Goal: Use online tool/utility: Utilize a website feature to perform a specific function

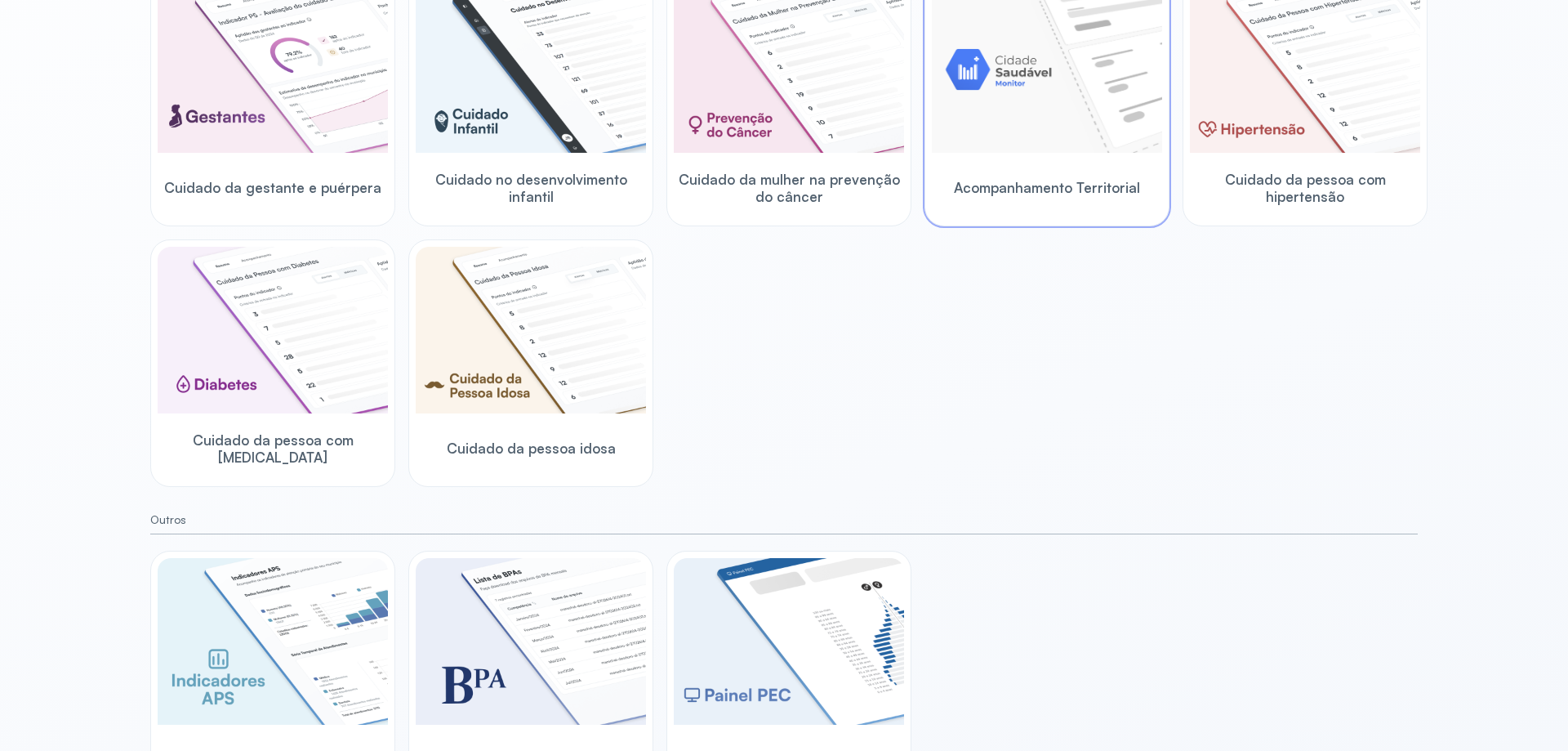
scroll to position [303, 0]
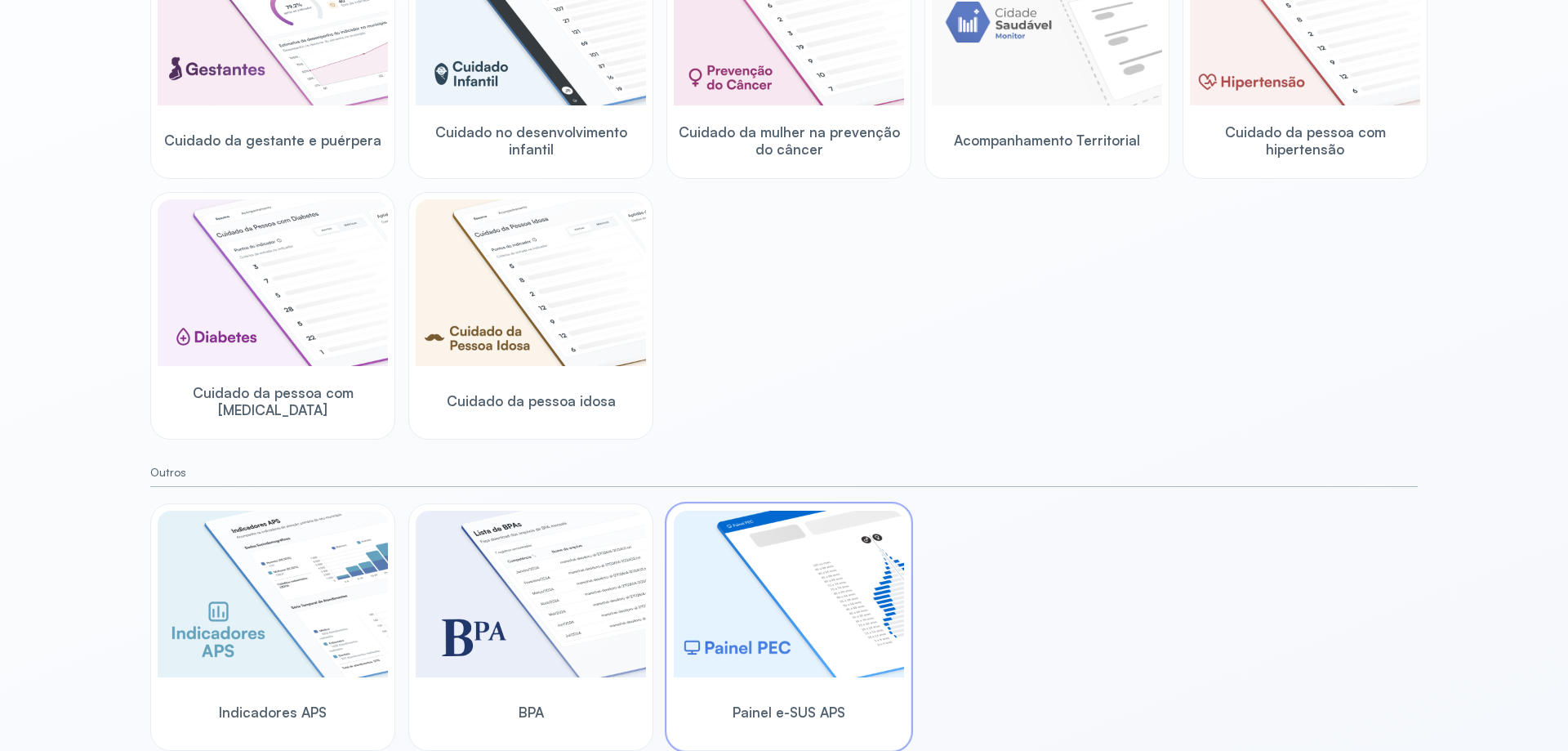
click at [741, 624] on img at bounding box center [789, 594] width 230 height 167
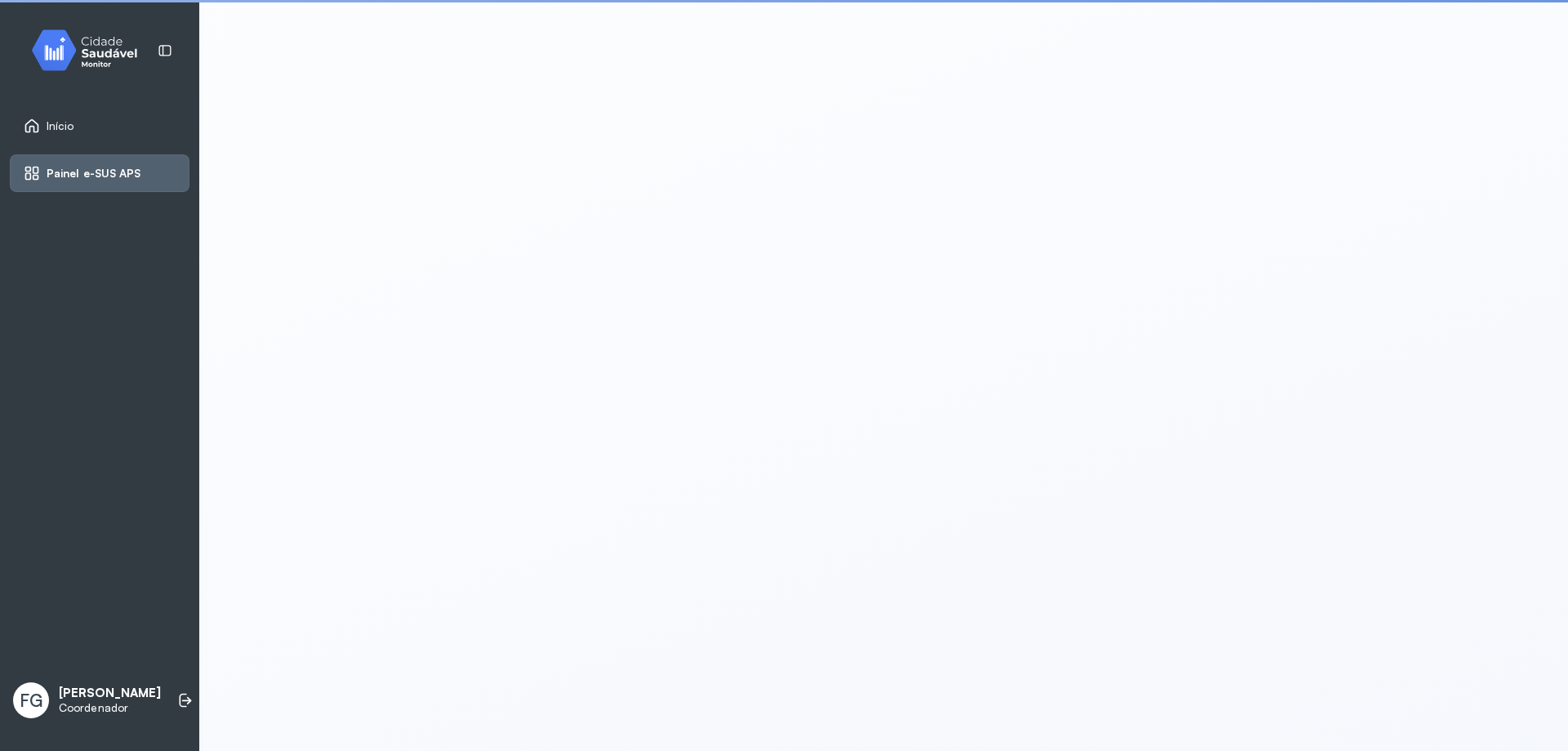
scroll to position [3, 0]
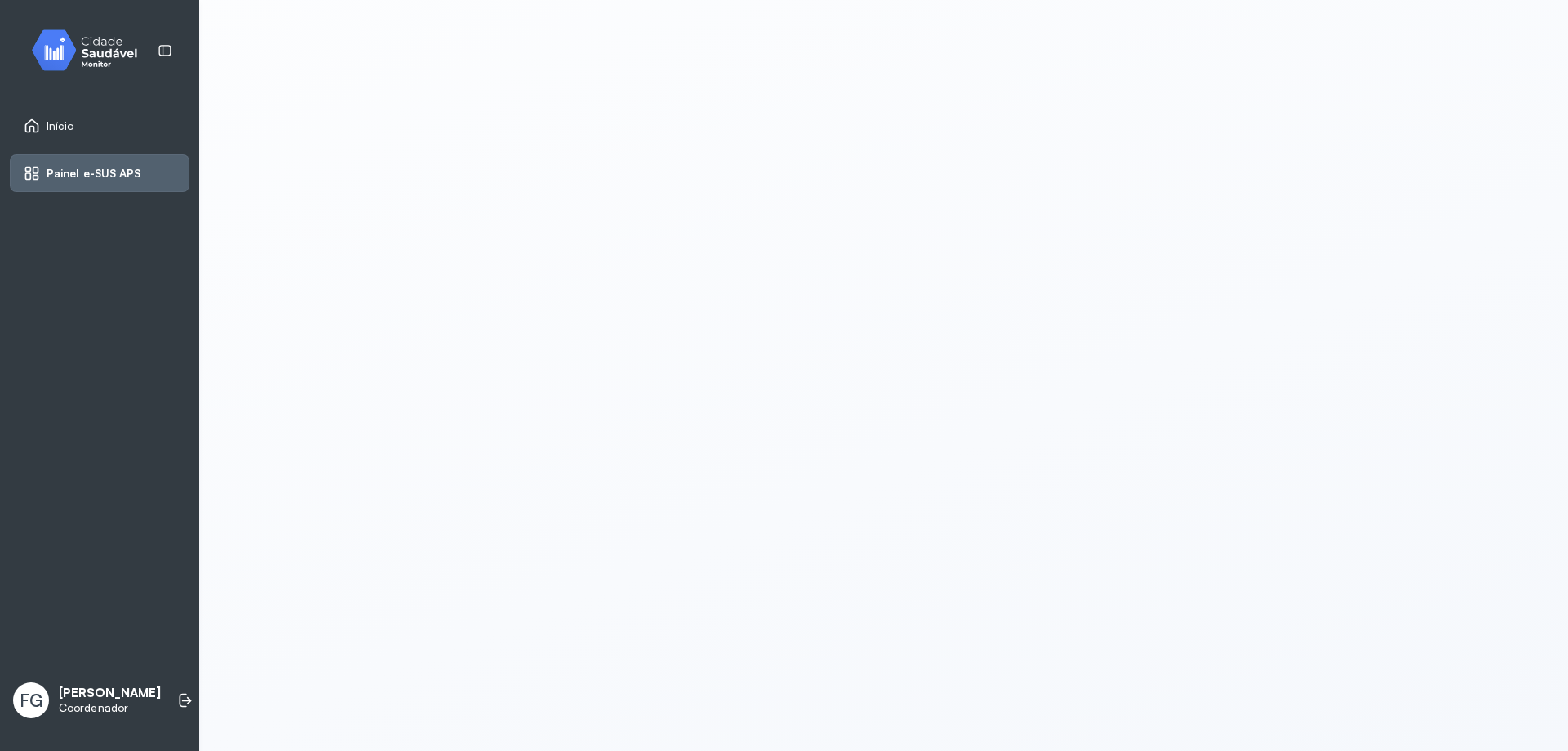
click at [70, 117] on div "Início" at bounding box center [100, 126] width 180 height 38
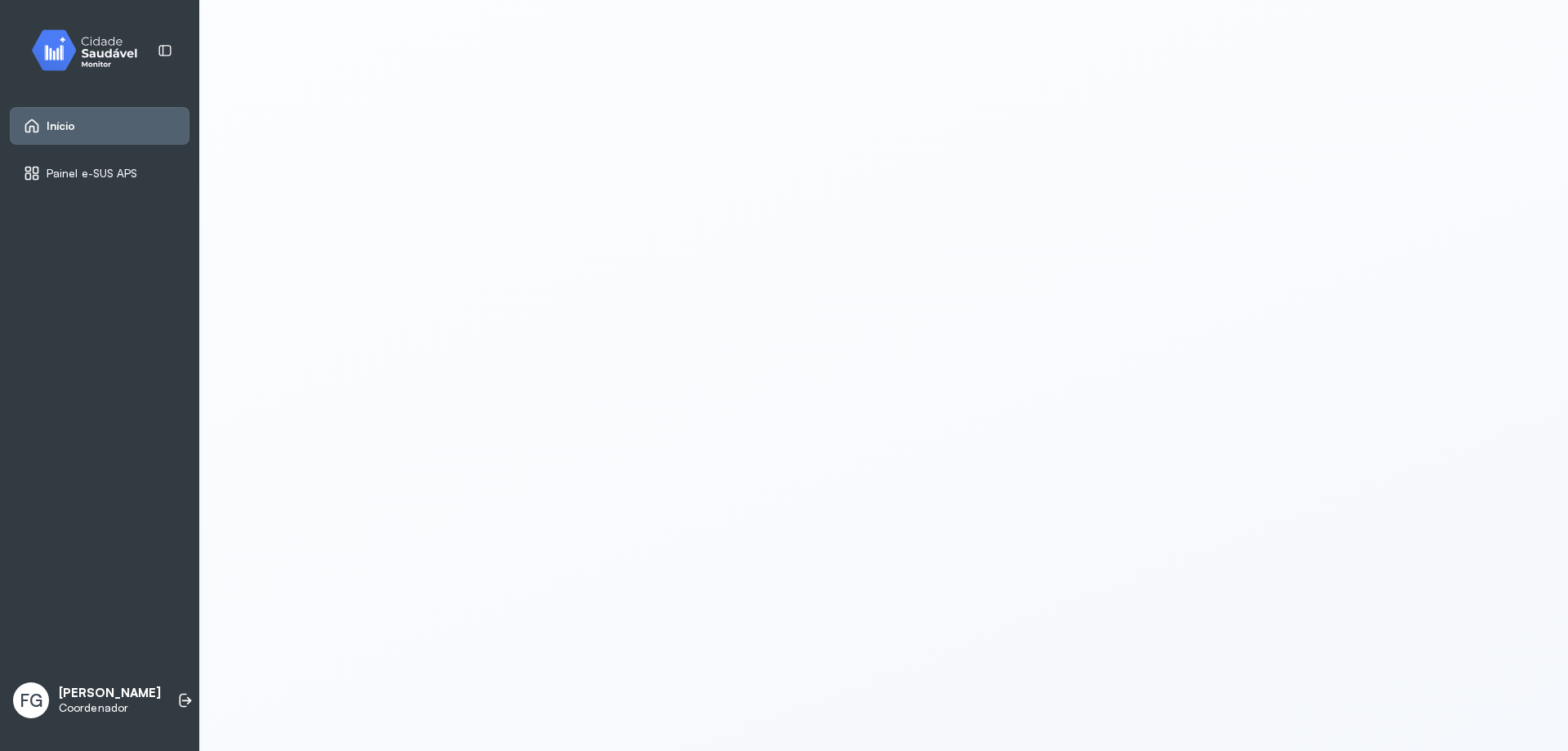
click at [56, 132] on span "Início" at bounding box center [61, 126] width 29 height 14
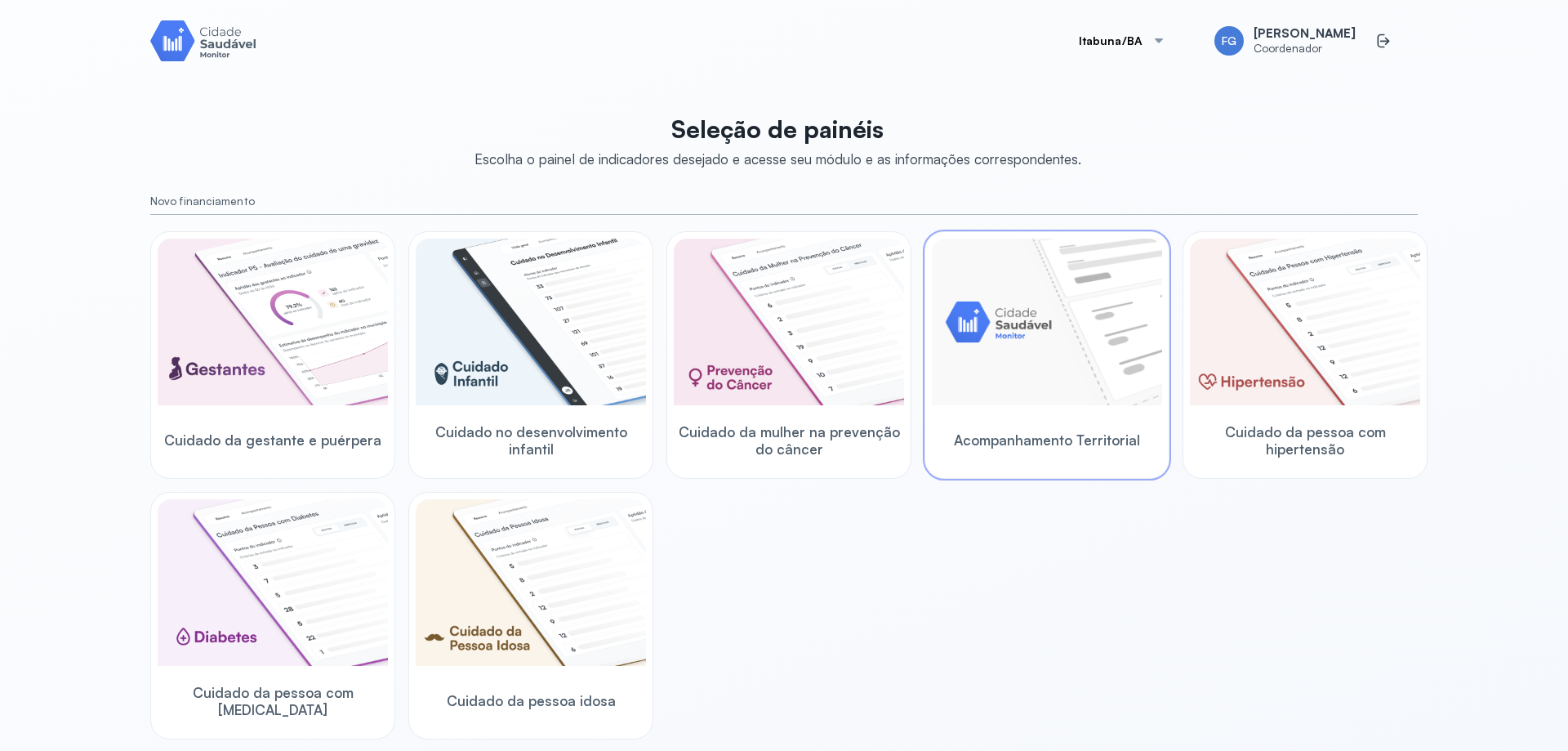
click at [1043, 363] on img at bounding box center [1047, 322] width 230 height 167
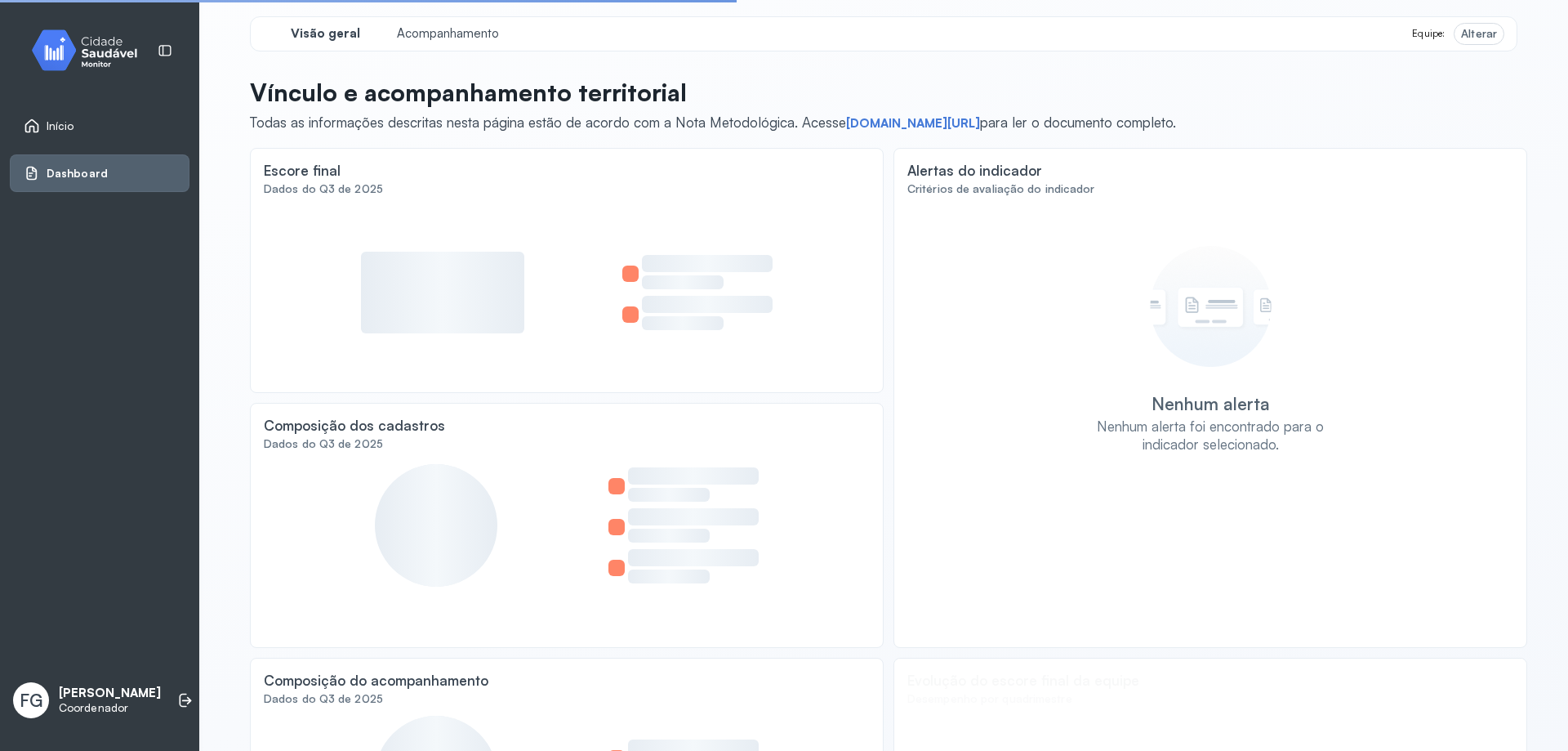
click at [85, 118] on link "Início" at bounding box center [100, 126] width 152 height 16
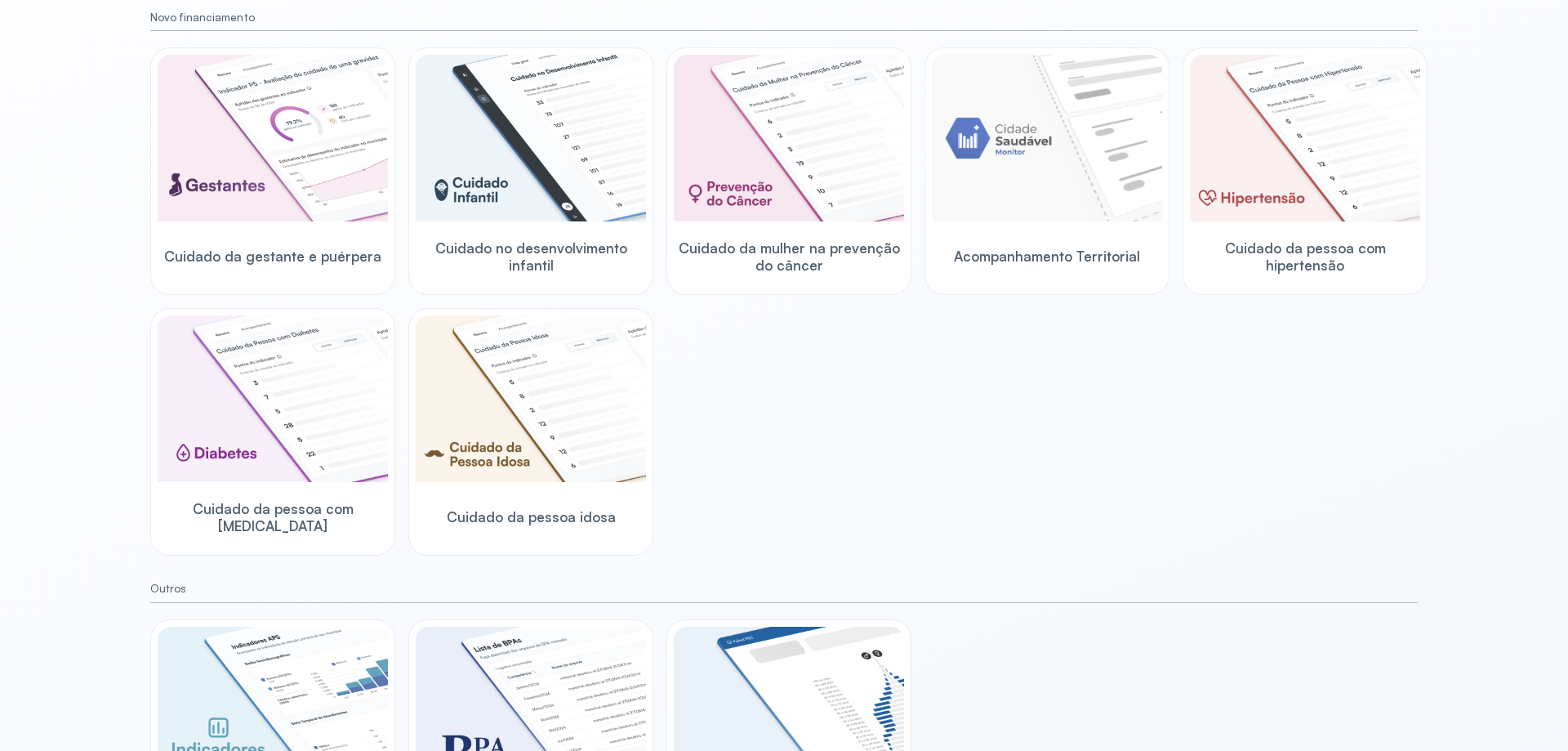
scroll to position [303, 0]
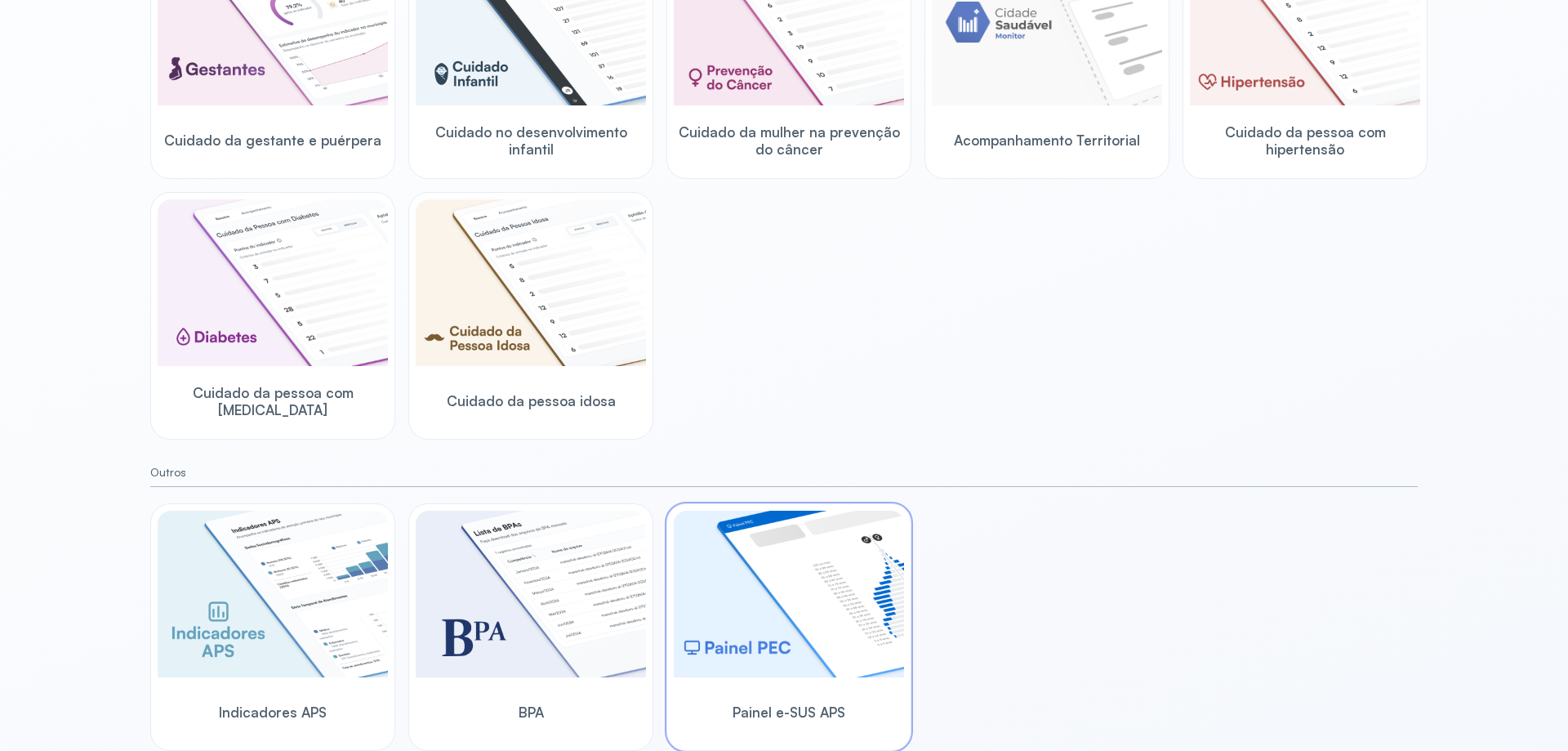
click at [797, 601] on img at bounding box center [789, 594] width 230 height 167
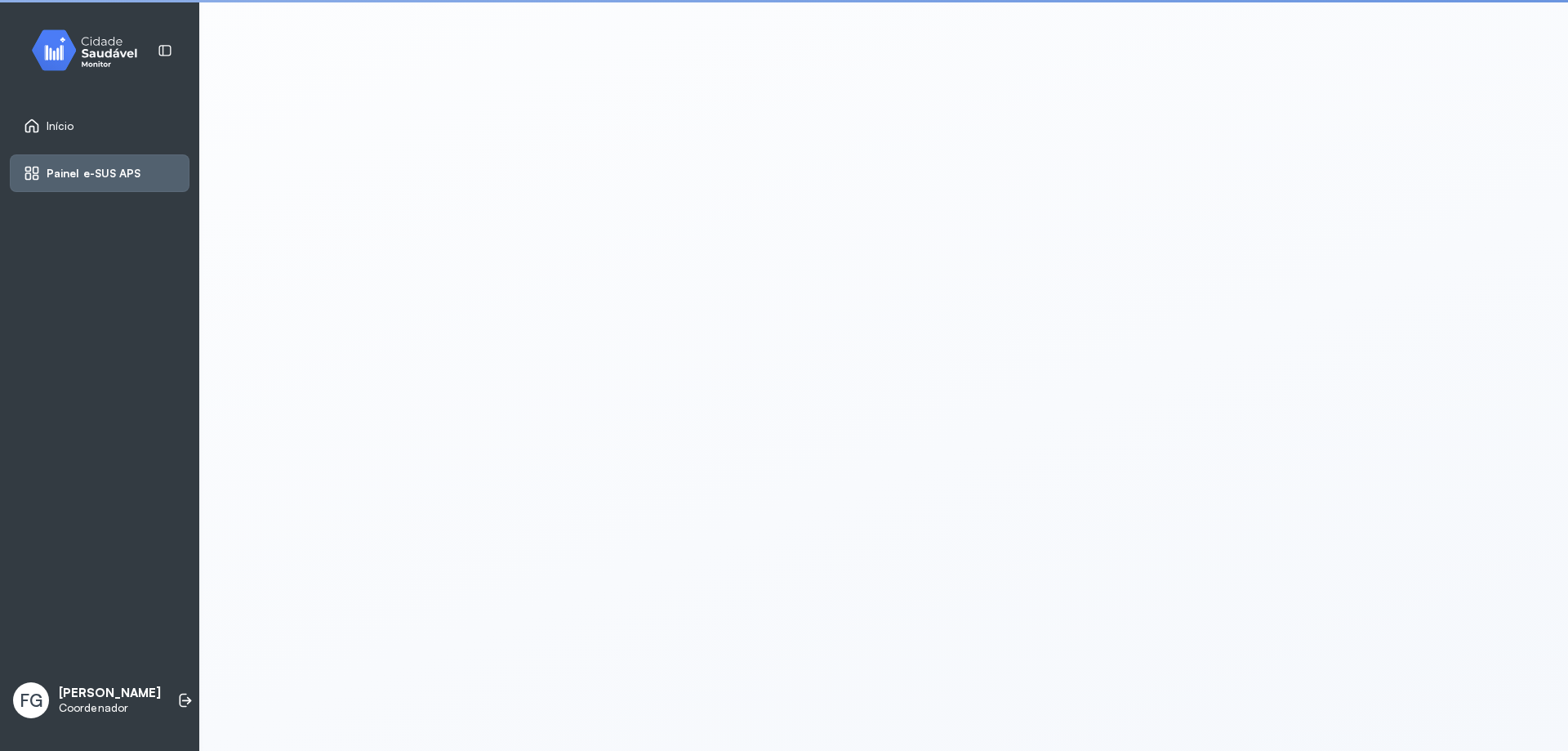
scroll to position [3, 0]
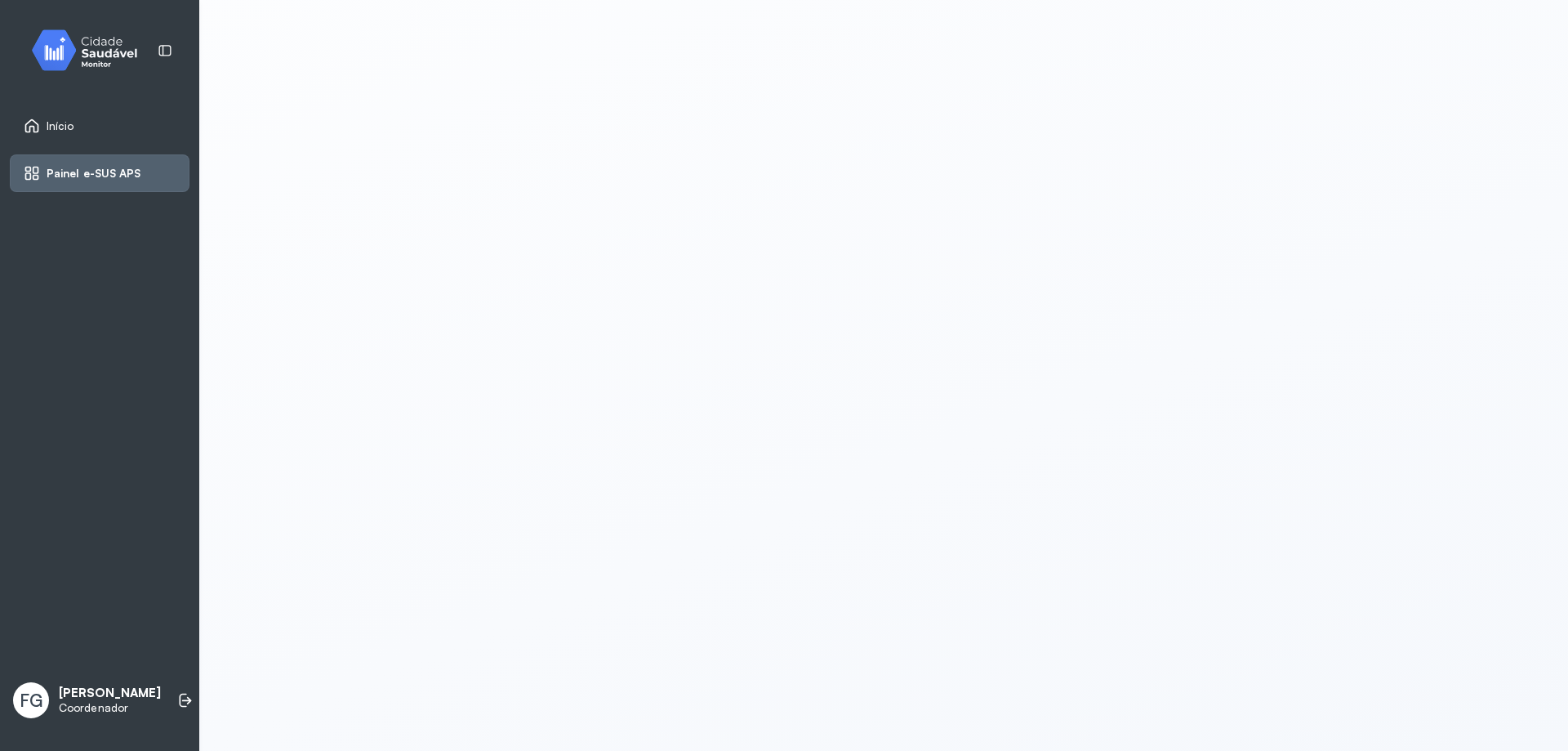
click at [90, 129] on link "Início" at bounding box center [100, 126] width 152 height 16
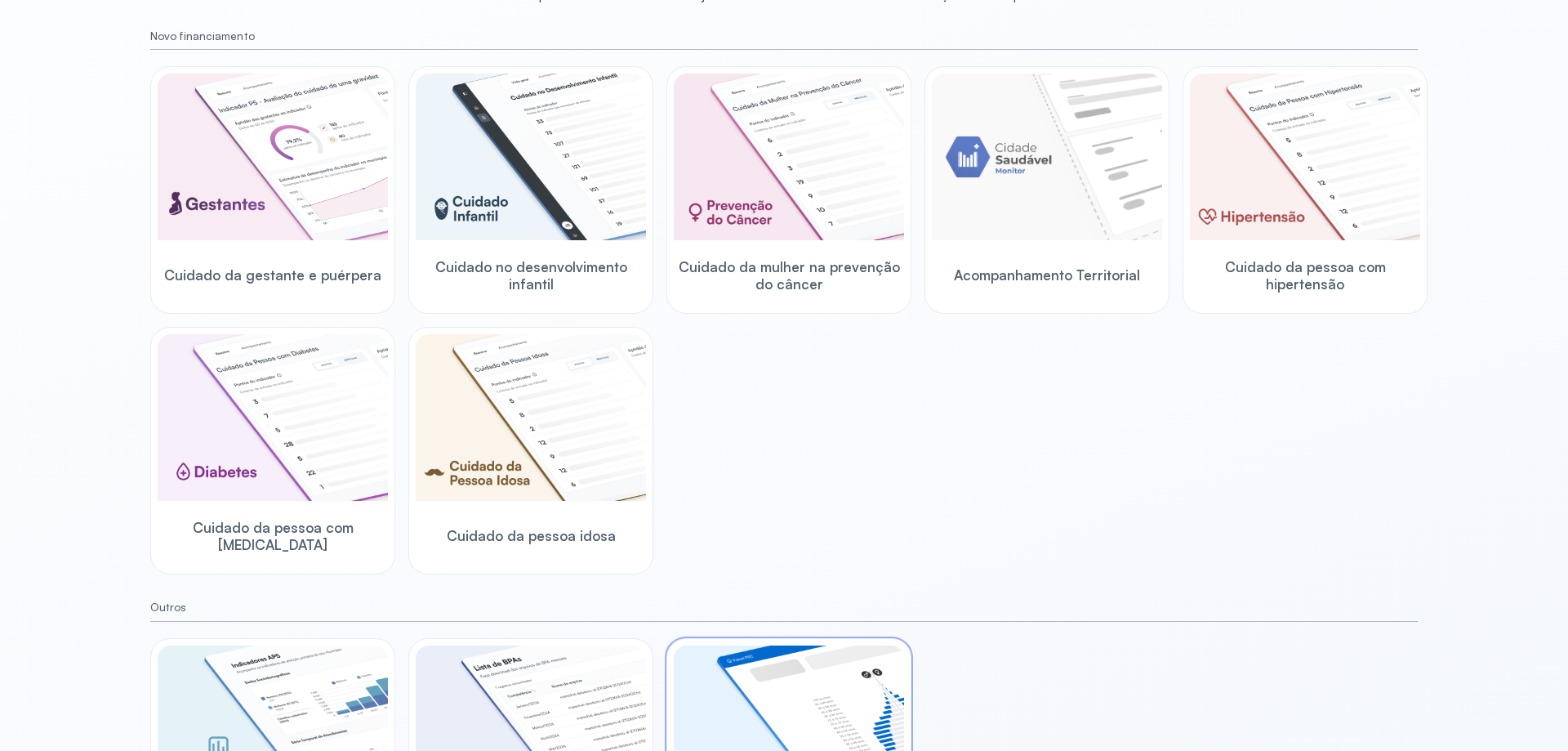
scroll to position [140, 0]
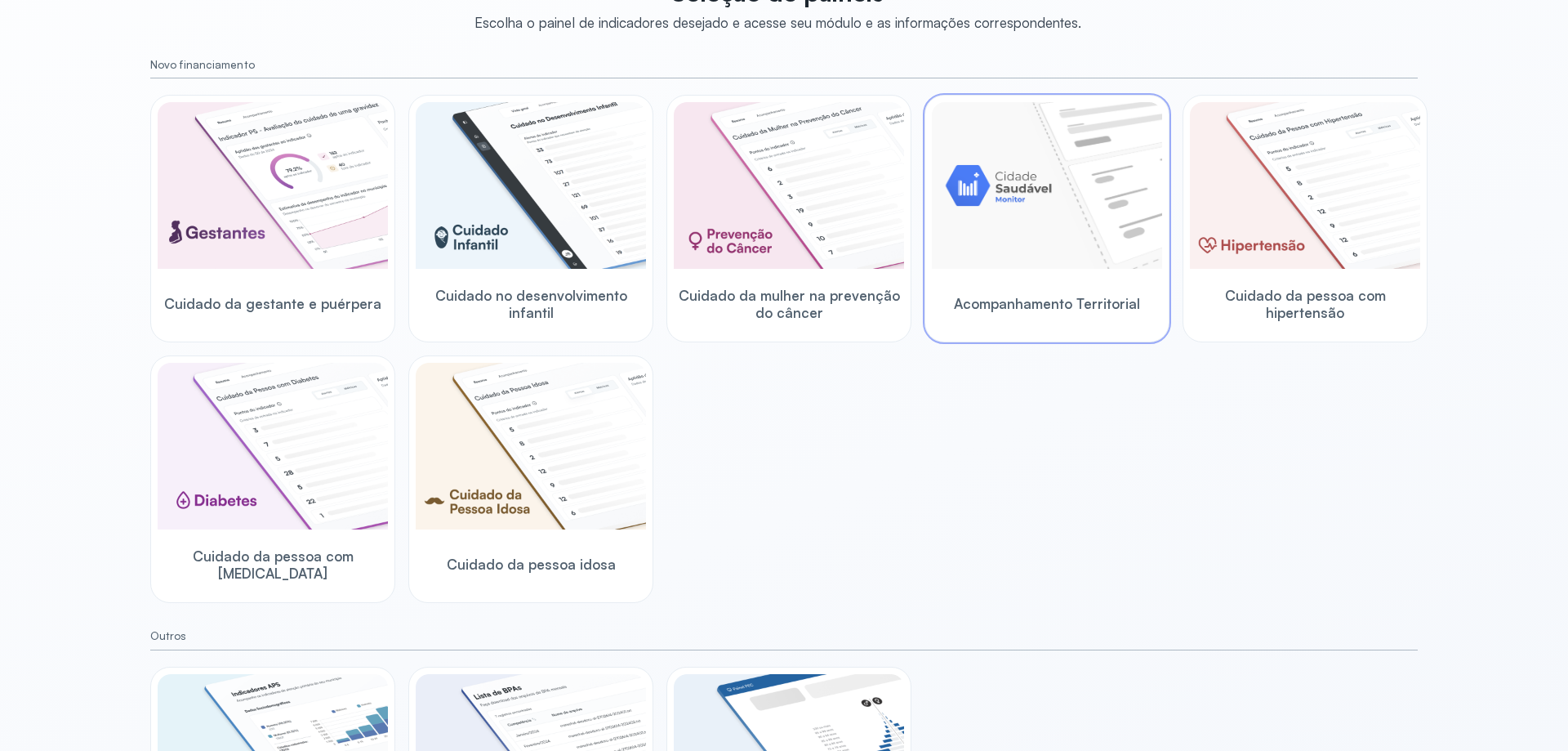
click at [1065, 187] on img at bounding box center [1047, 186] width 230 height 167
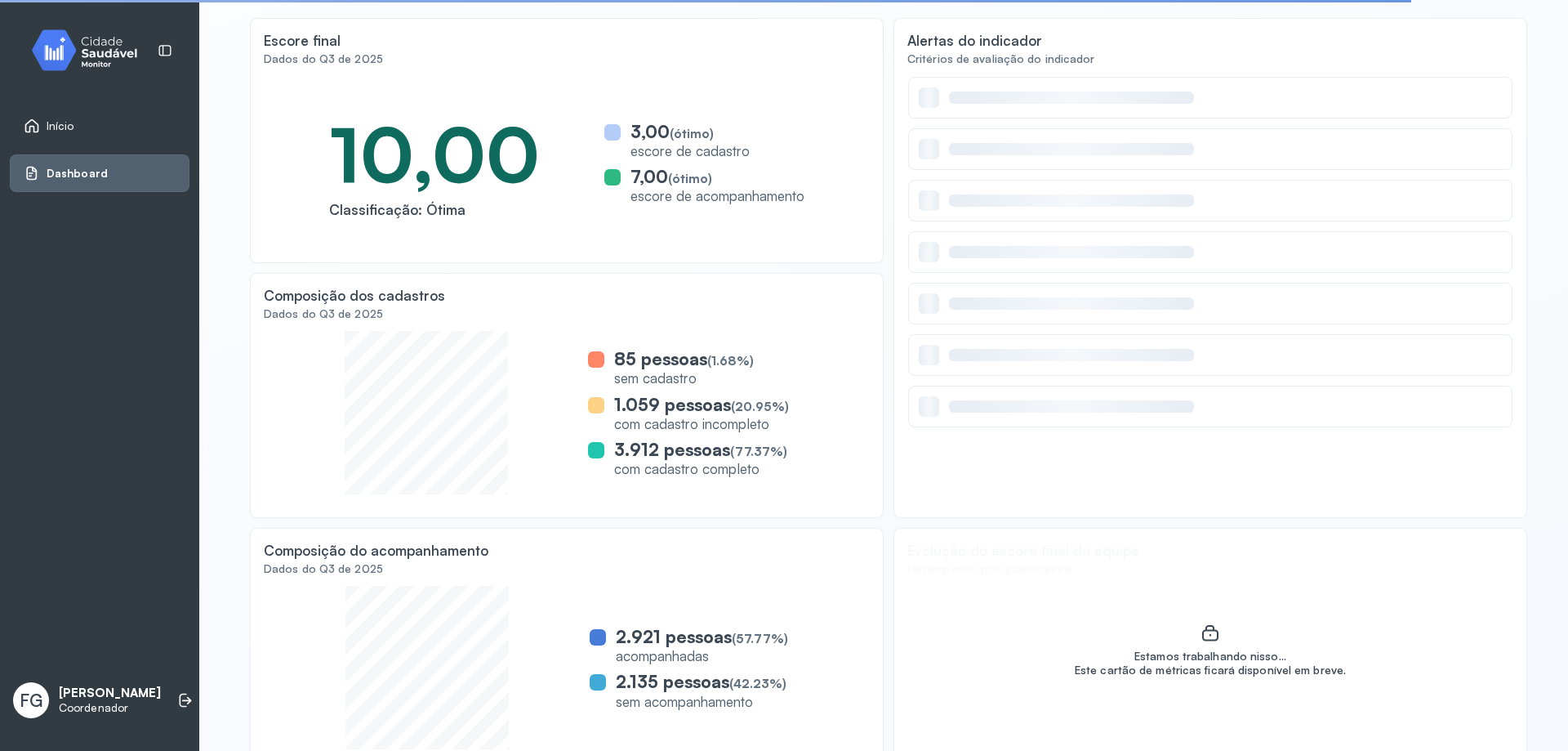
click at [55, 116] on div "Início" at bounding box center [100, 126] width 180 height 38
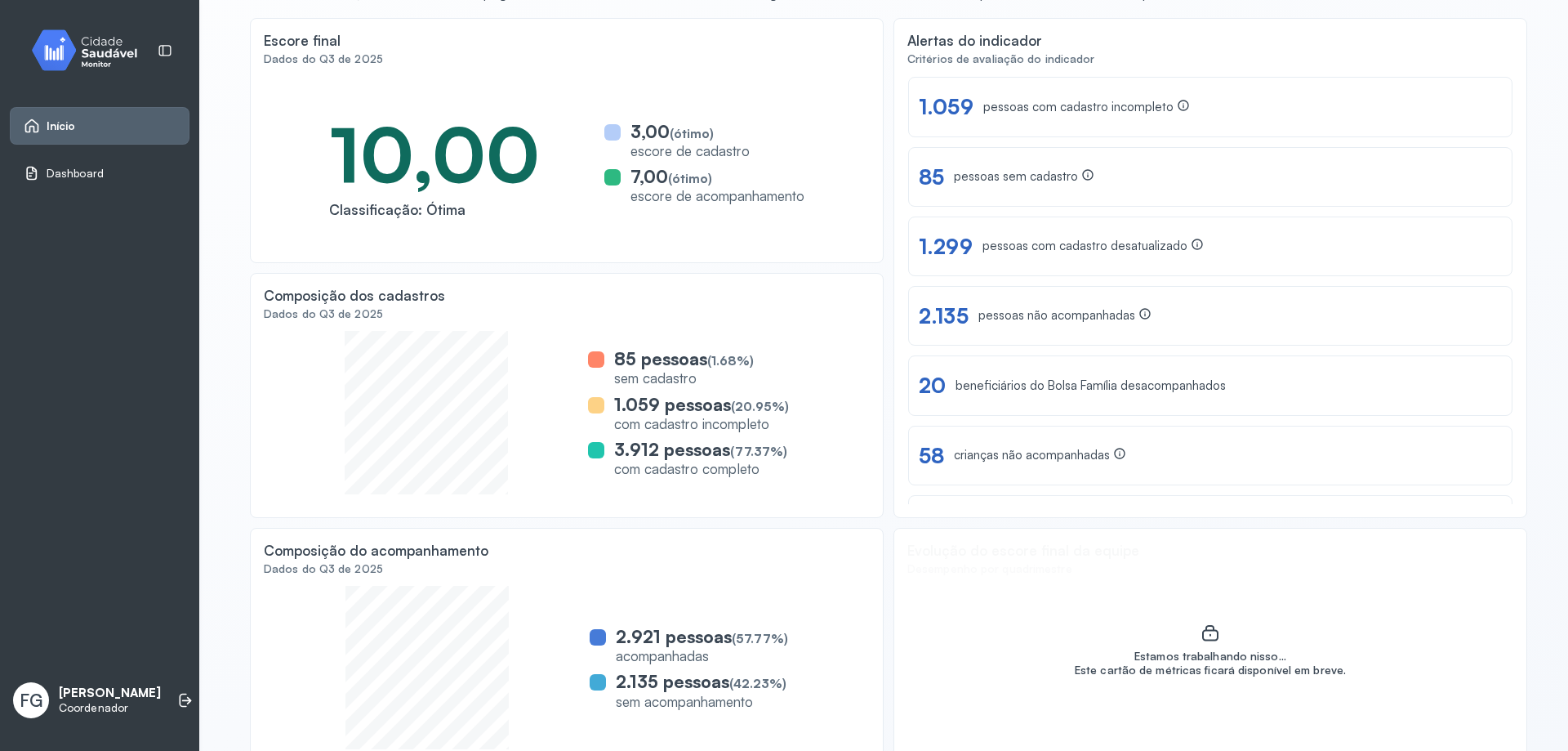
click at [65, 175] on span "Dashboard" at bounding box center [75, 173] width 57 height 14
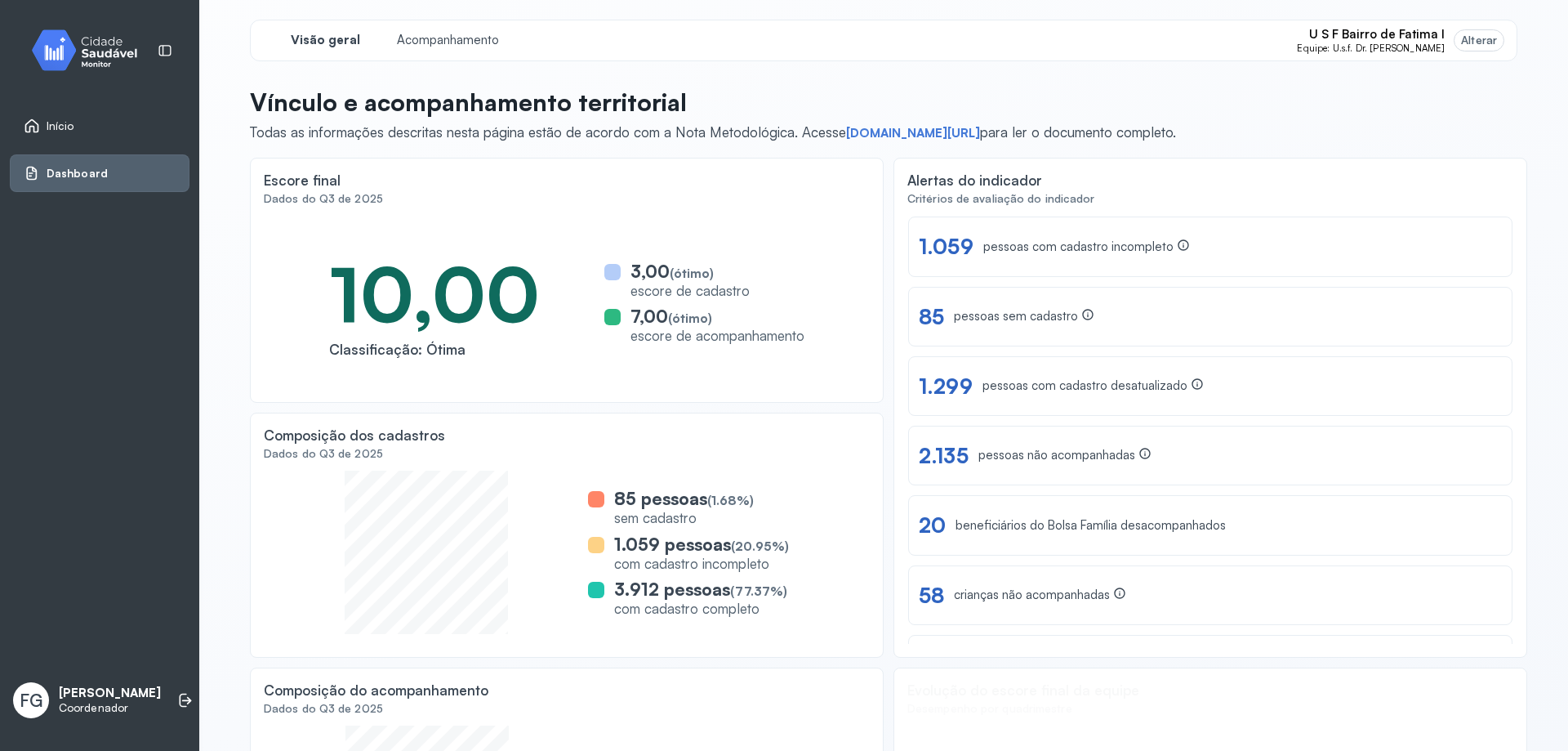
click at [56, 118] on div "Início" at bounding box center [49, 126] width 51 height 16
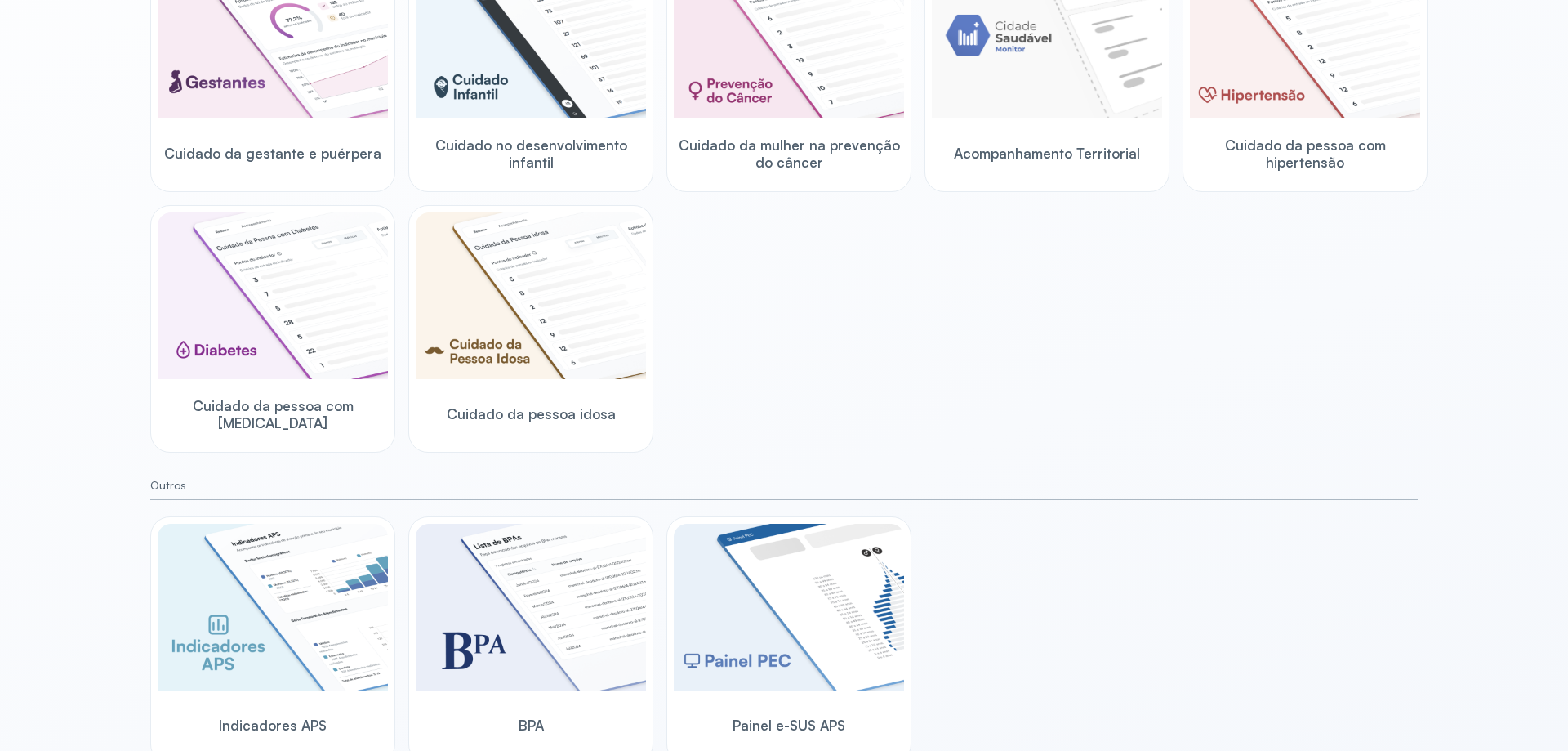
scroll to position [303, 0]
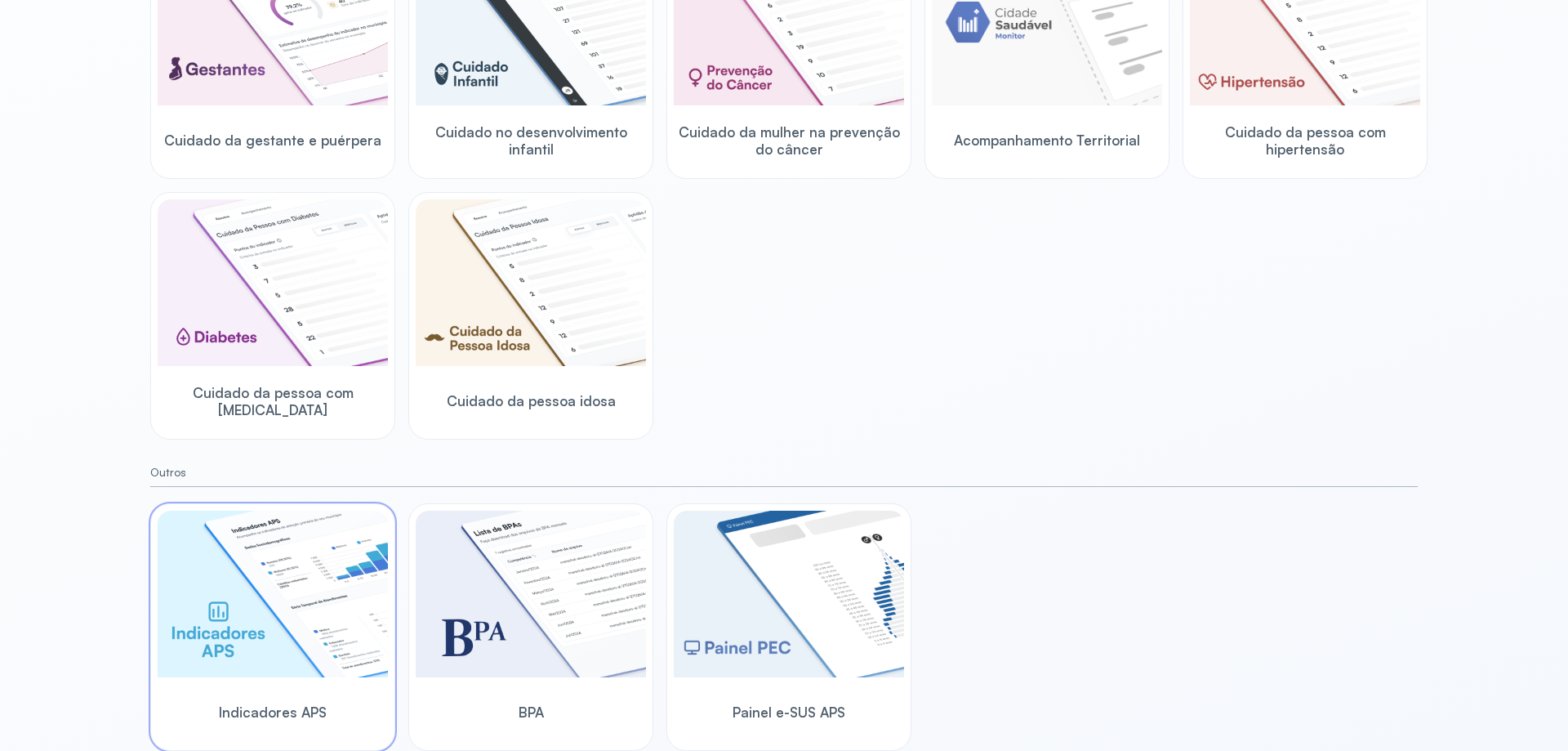
click at [327, 633] on img at bounding box center [273, 594] width 230 height 167
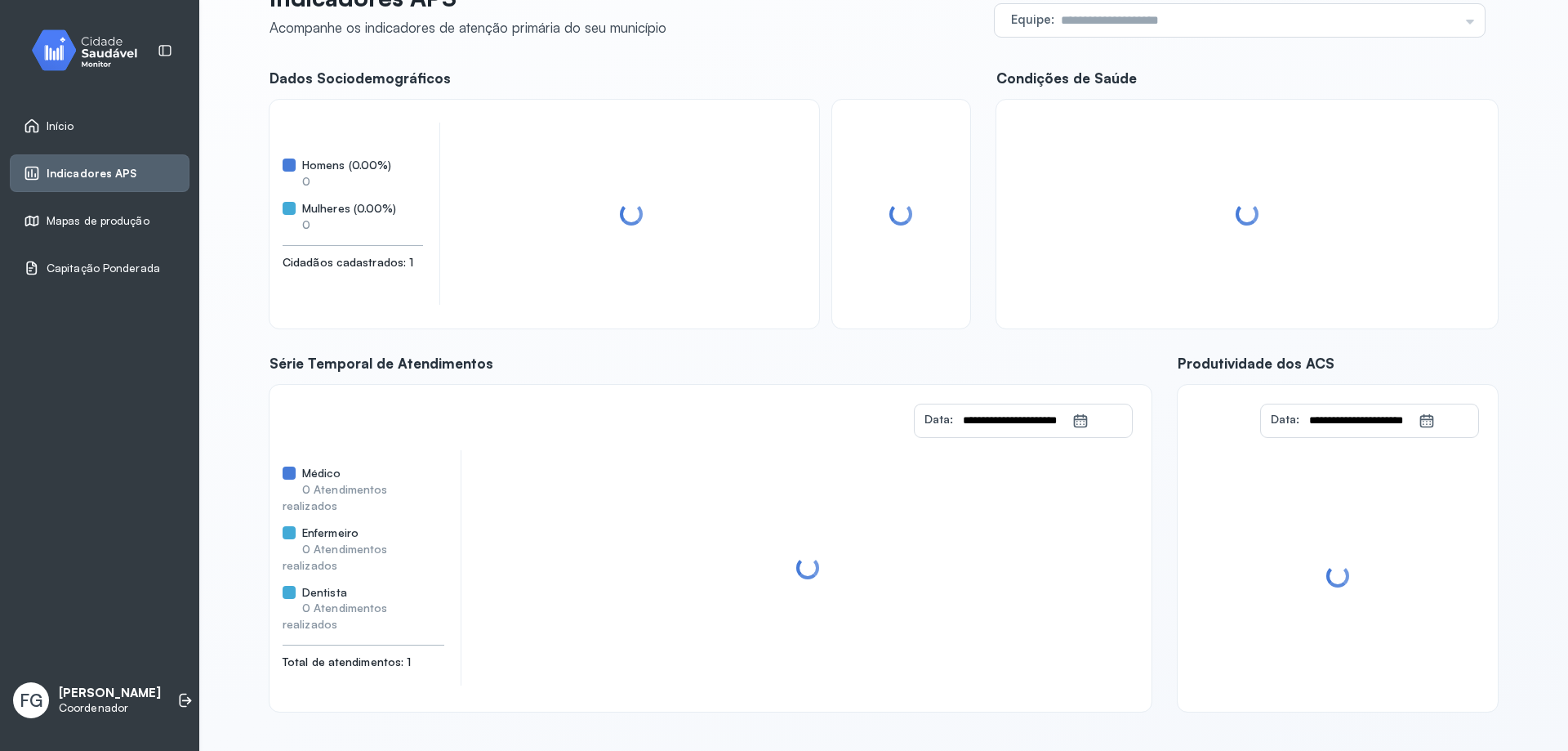
scroll to position [66, 0]
click at [135, 221] on span "Mapas de produção" at bounding box center [98, 221] width 103 height 14
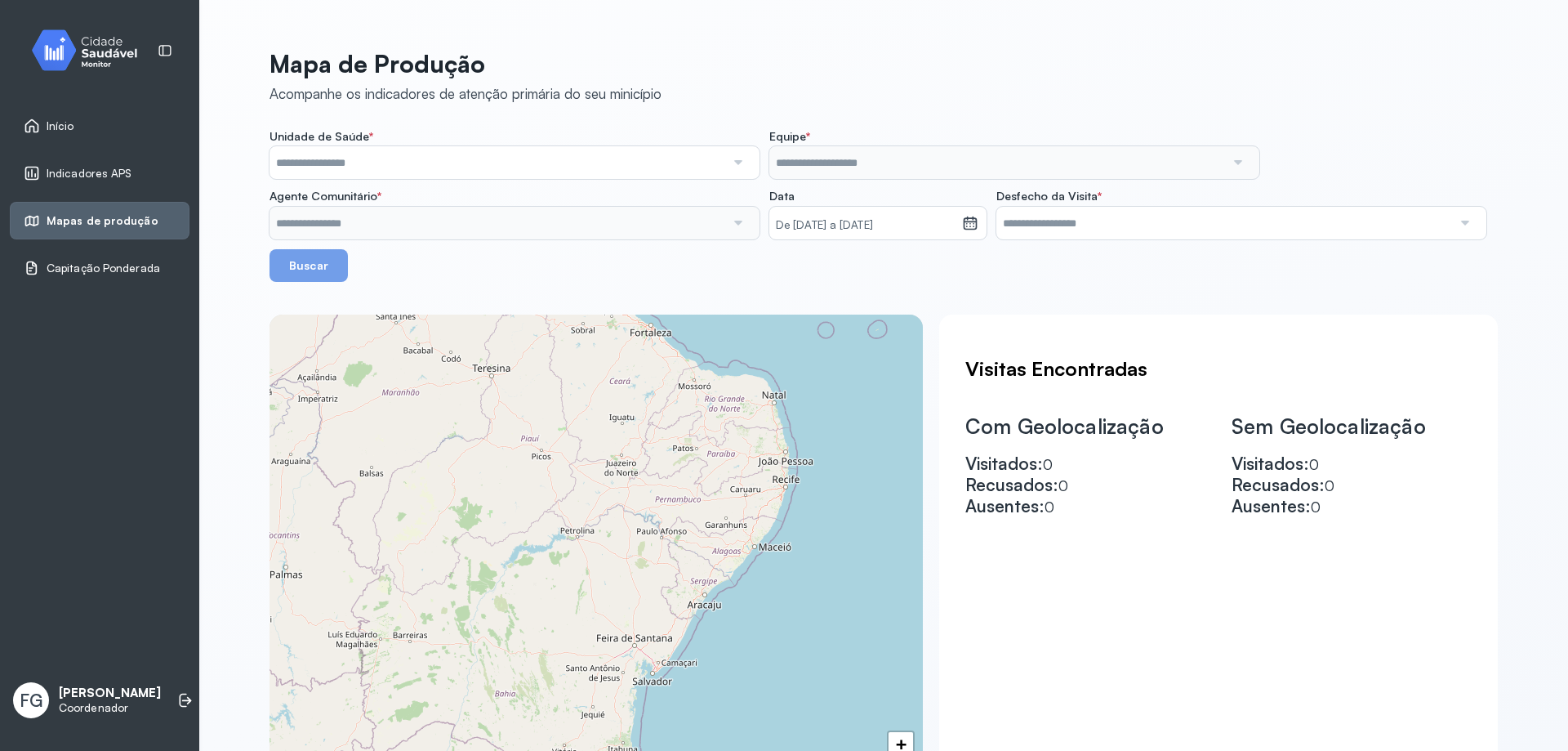
click at [87, 267] on span "Capitação Ponderada" at bounding box center [103, 268] width 114 height 14
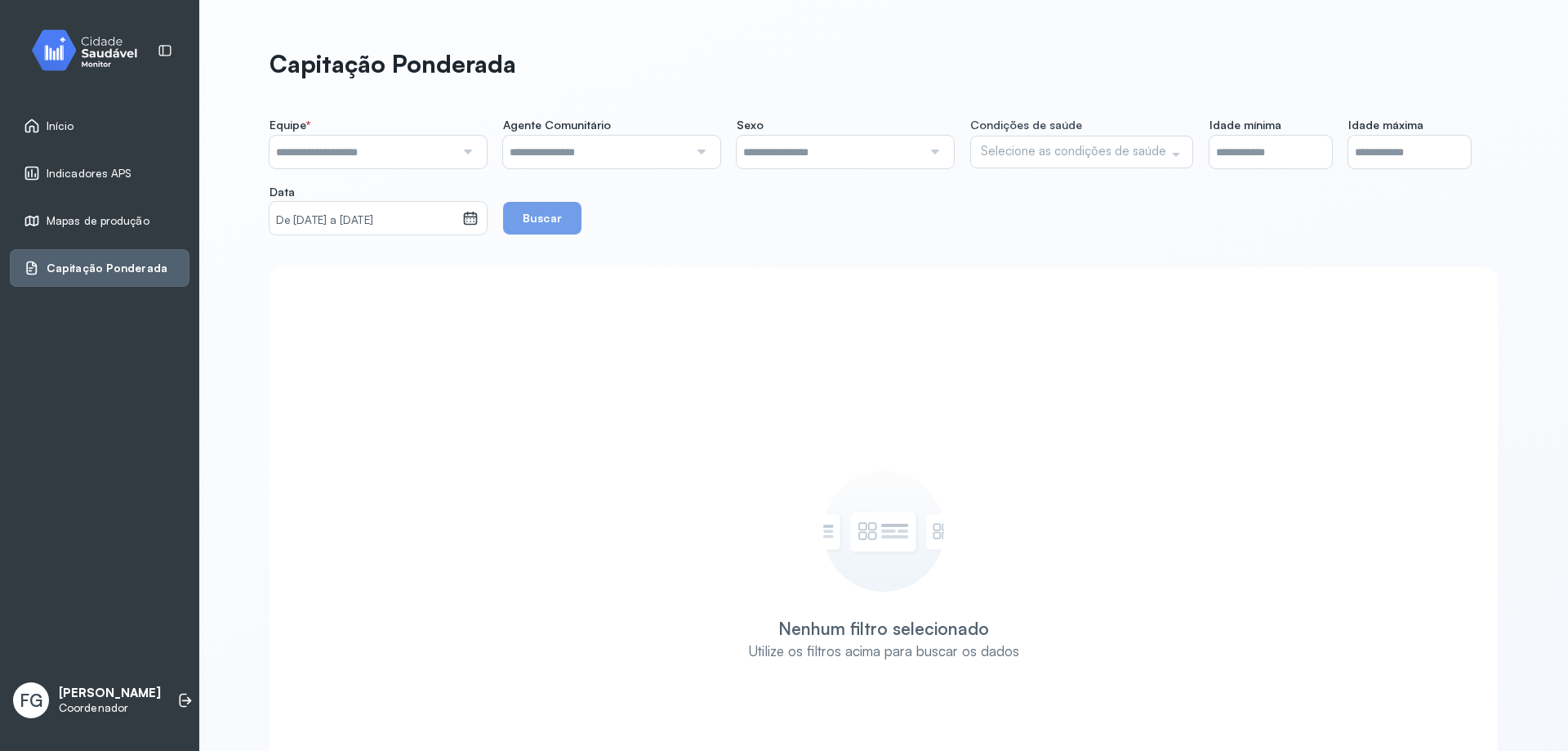
click at [431, 147] on input "text" at bounding box center [362, 152] width 185 height 33
type input "*"
click at [416, 251] on div "**********" at bounding box center [883, 519] width 1228 height 803
click at [613, 151] on input "text" at bounding box center [596, 152] width 185 height 33
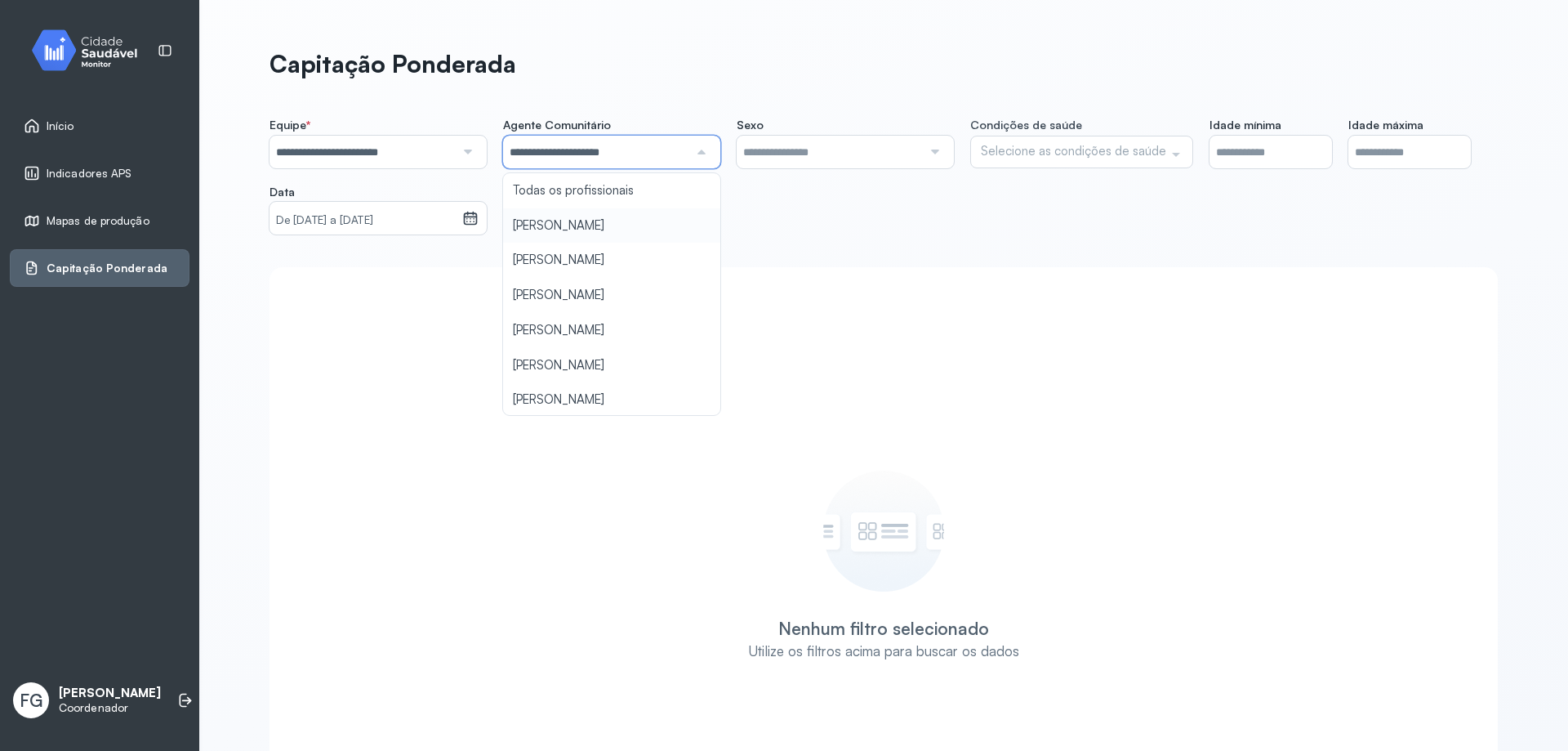
click at [611, 224] on div "**********" at bounding box center [883, 176] width 1228 height 117
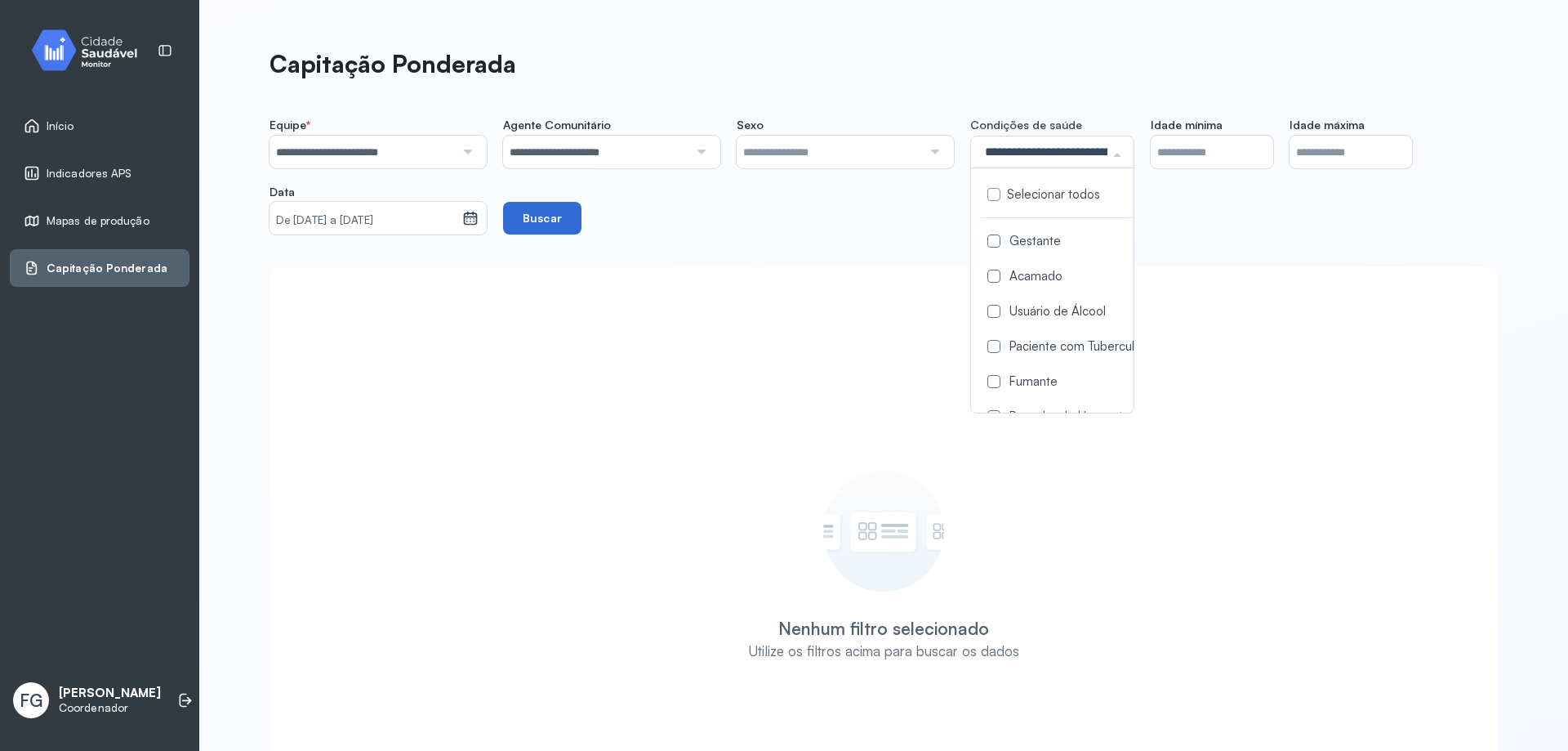
click at [557, 211] on button "Buscar" at bounding box center [543, 218] width 78 height 33
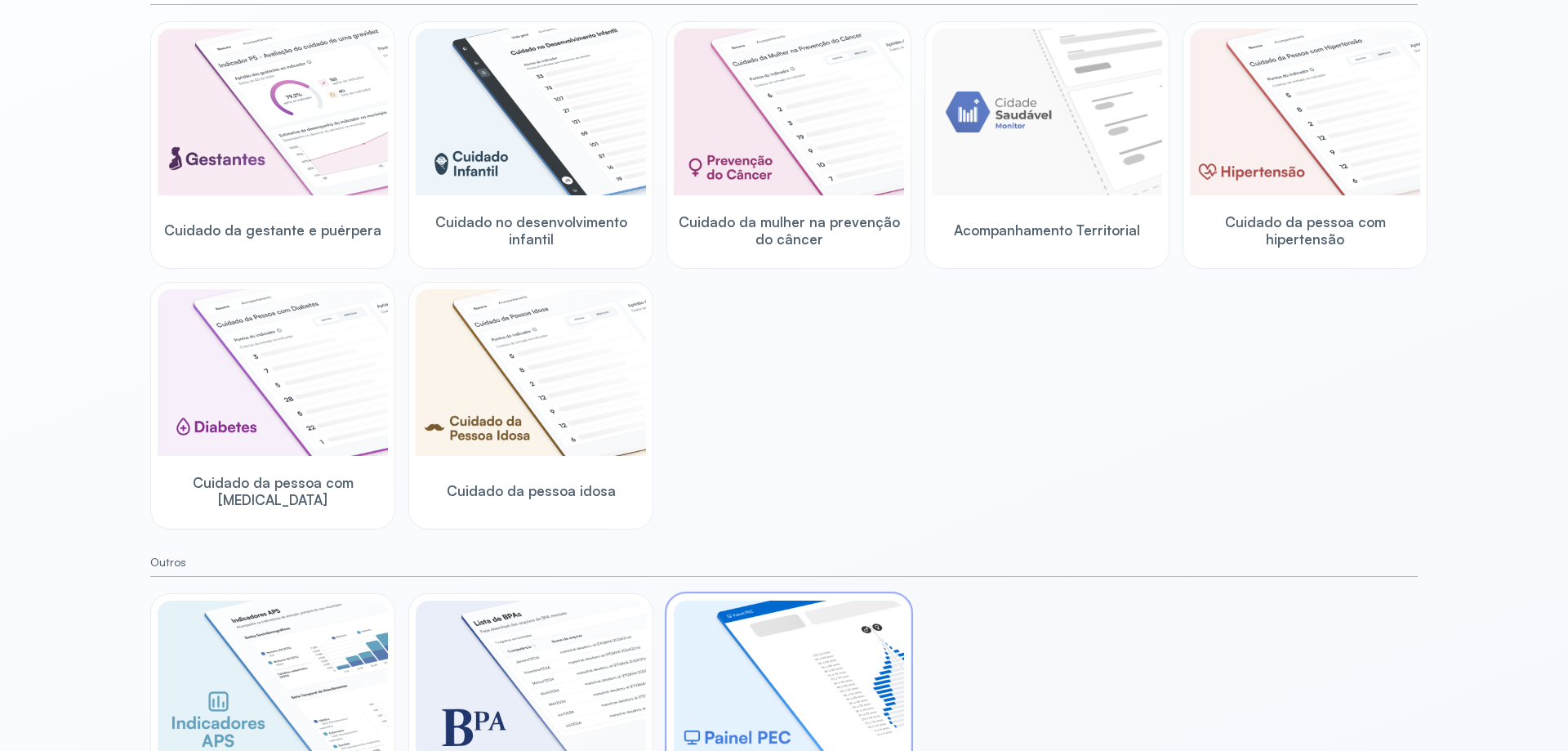
scroll to position [303, 0]
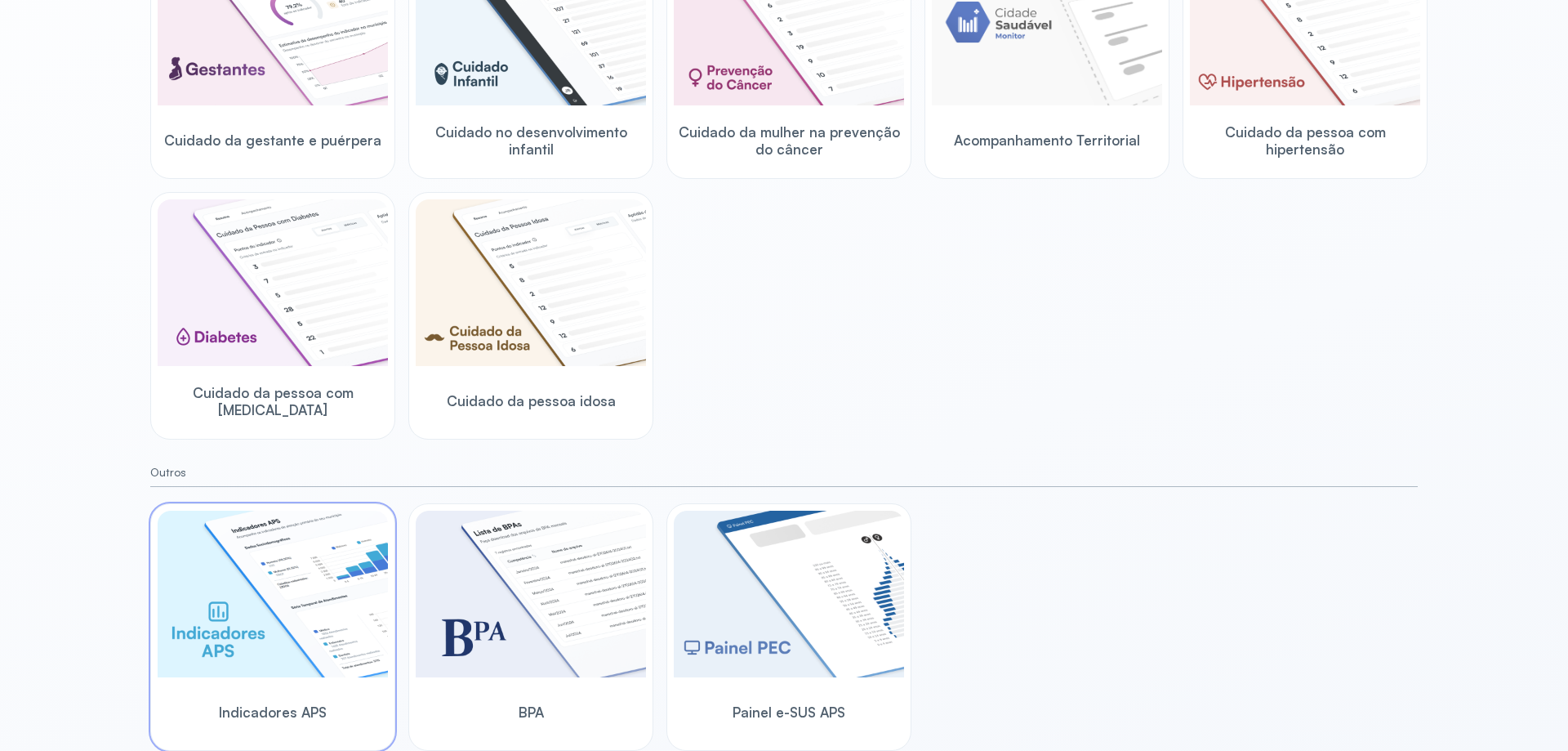
click at [300, 585] on img at bounding box center [273, 594] width 230 height 167
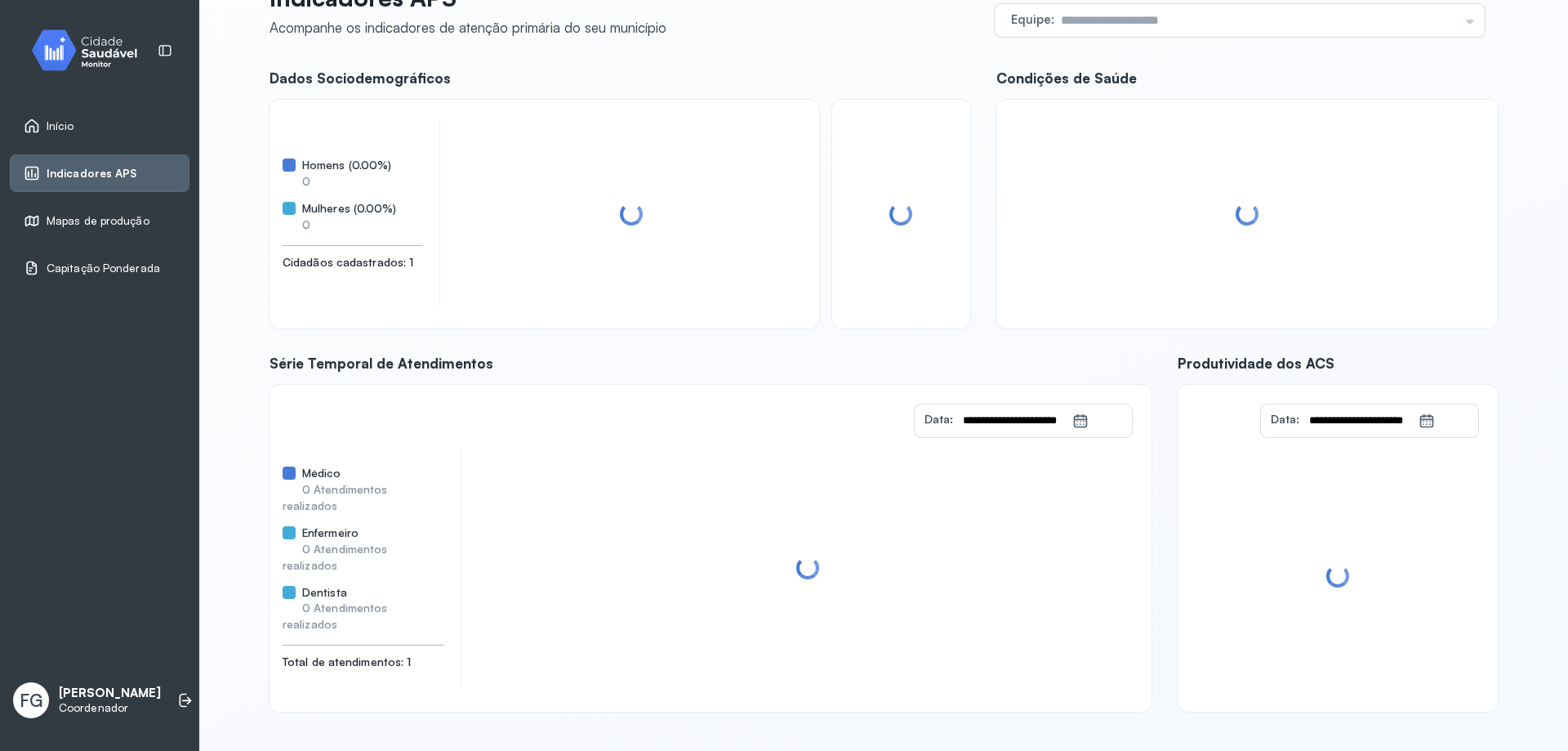
scroll to position [66, 0]
click at [88, 222] on span "Mapas de produção" at bounding box center [98, 221] width 103 height 14
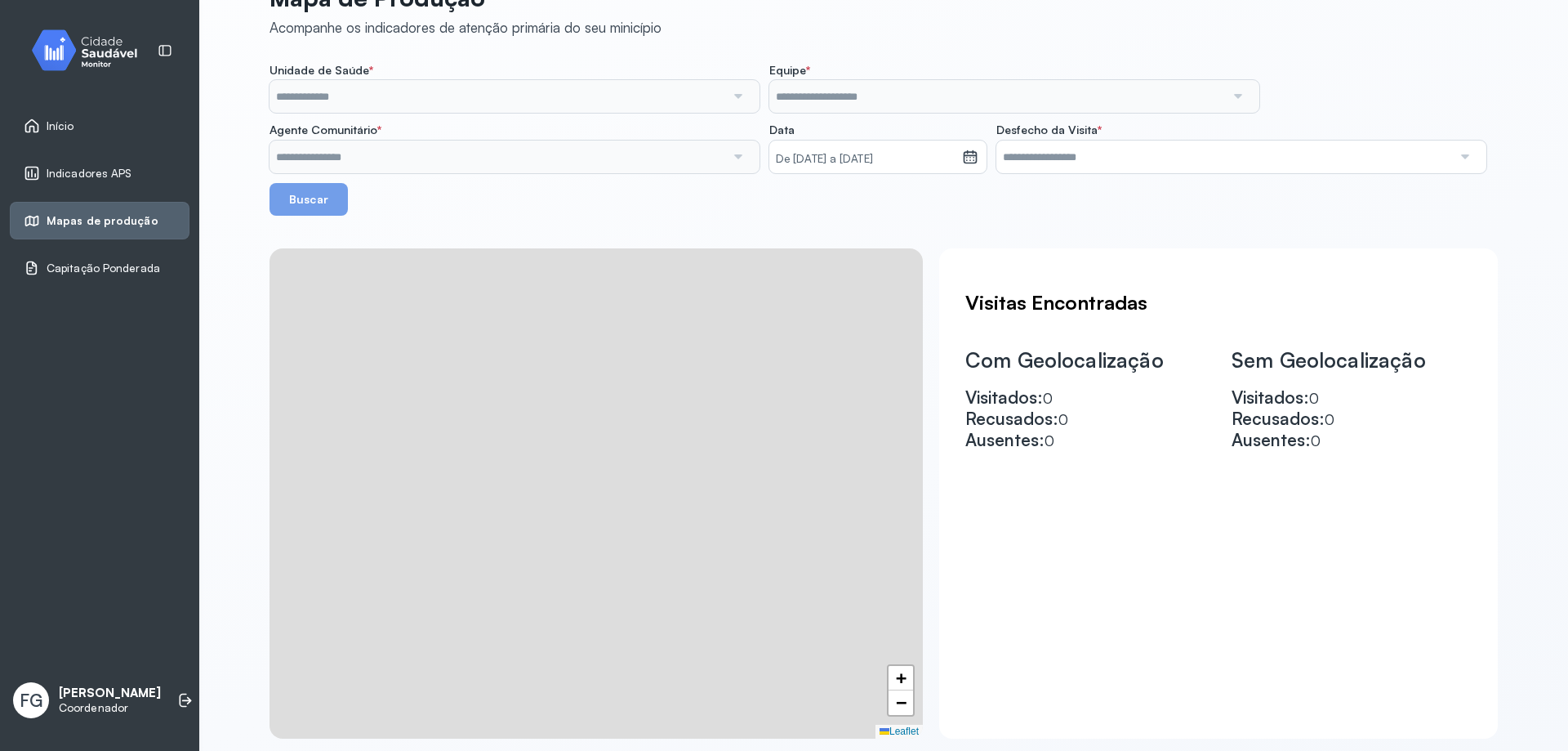
scroll to position [93, 0]
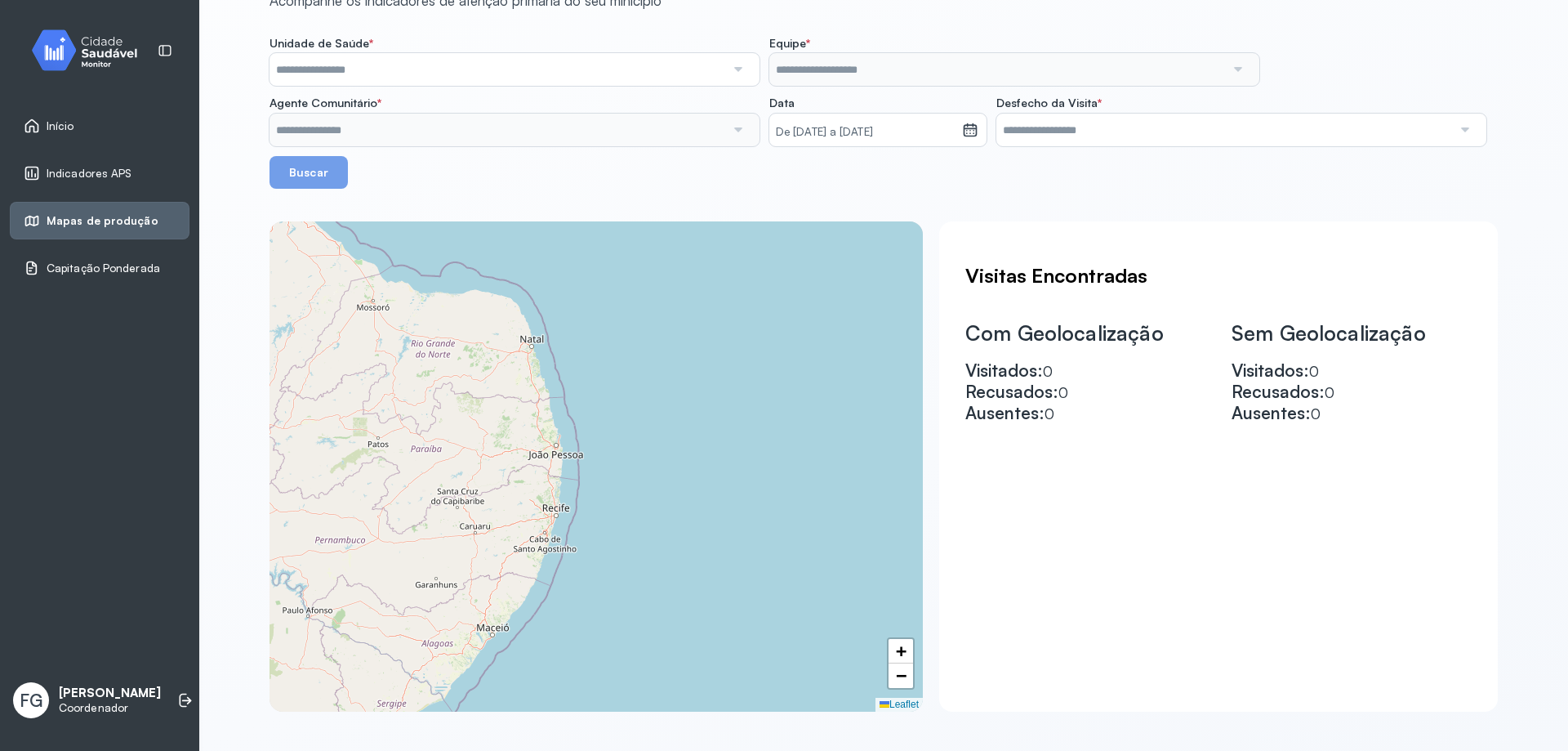
click at [87, 274] on span "Capitação Ponderada" at bounding box center [103, 268] width 114 height 14
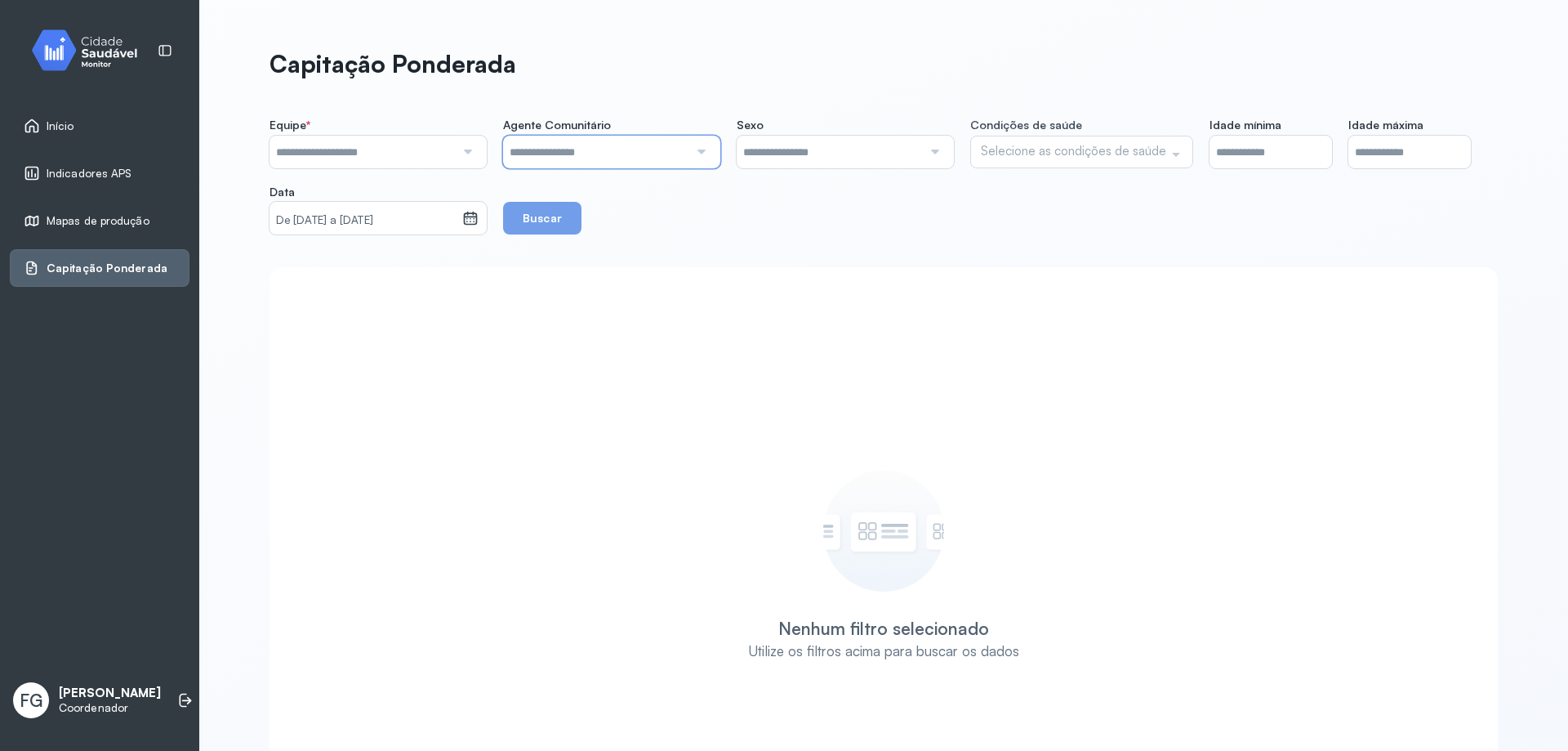
click at [530, 146] on input "text" at bounding box center [596, 152] width 185 height 33
click at [362, 145] on input "text" at bounding box center [362, 152] width 185 height 33
type input "***"
click at [319, 223] on div "**********" at bounding box center [883, 176] width 1228 height 117
click at [689, 150] on div at bounding box center [699, 152] width 22 height 33
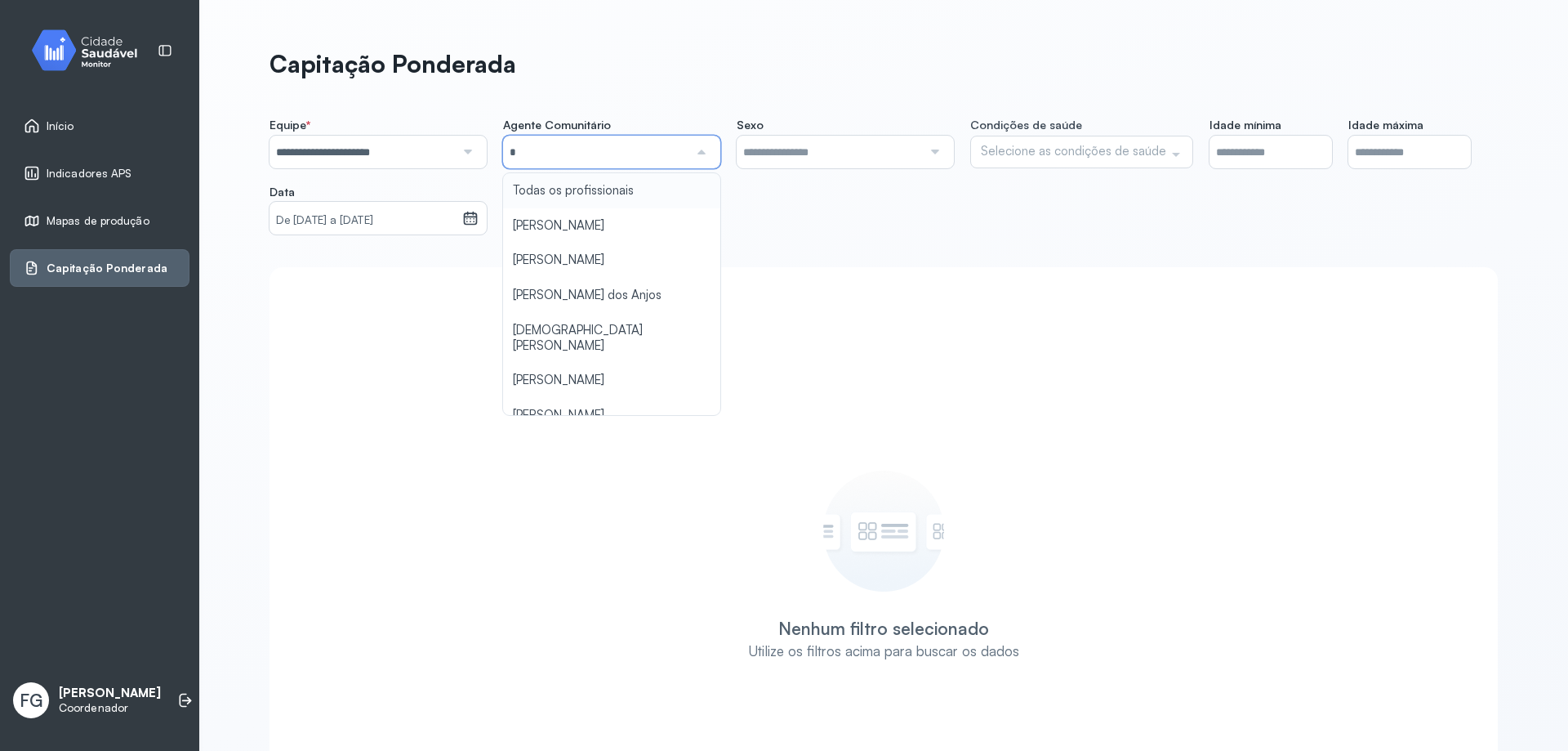
type input "**"
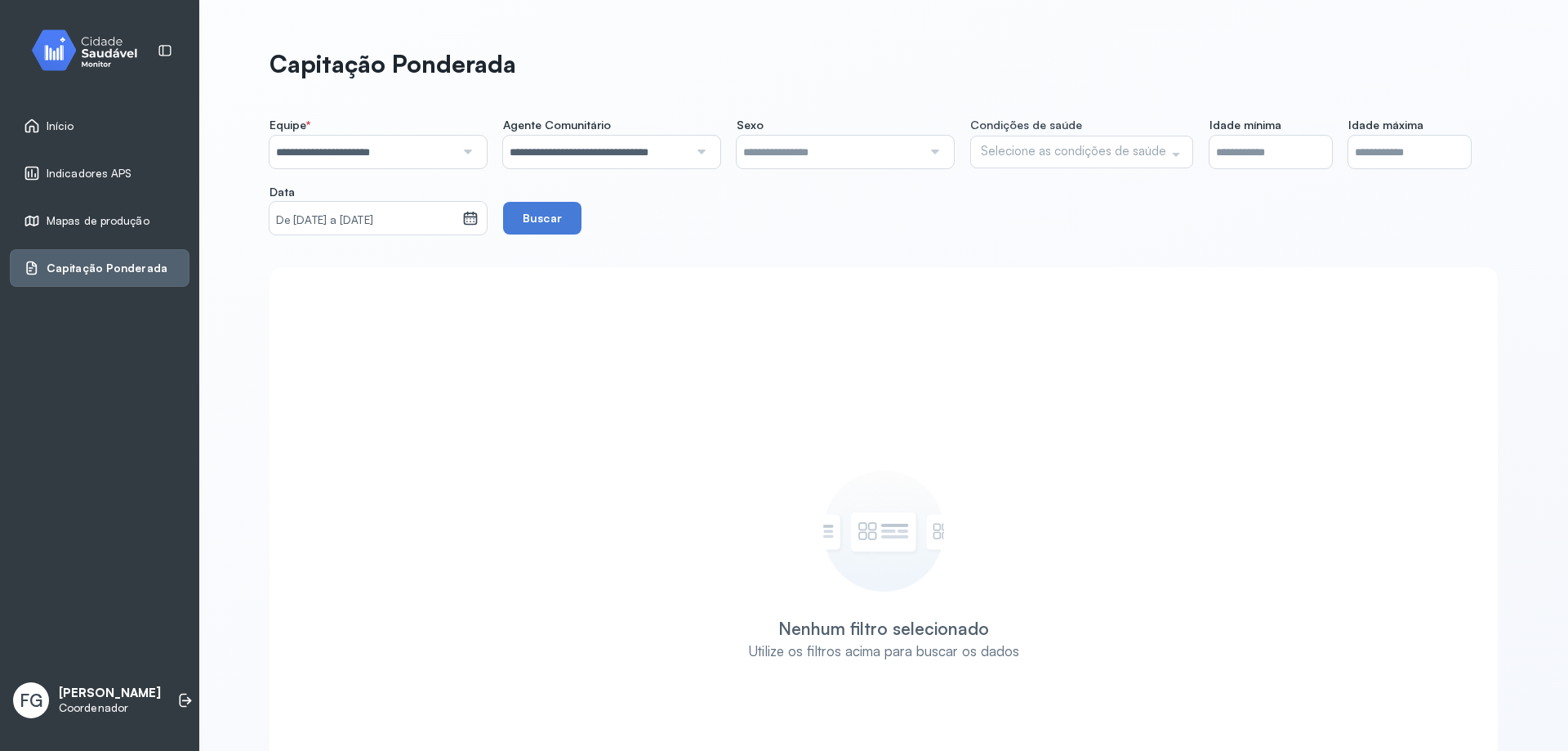
click at [577, 209] on div "**********" at bounding box center [883, 176] width 1228 height 117
click at [546, 212] on button "Buscar" at bounding box center [543, 218] width 78 height 33
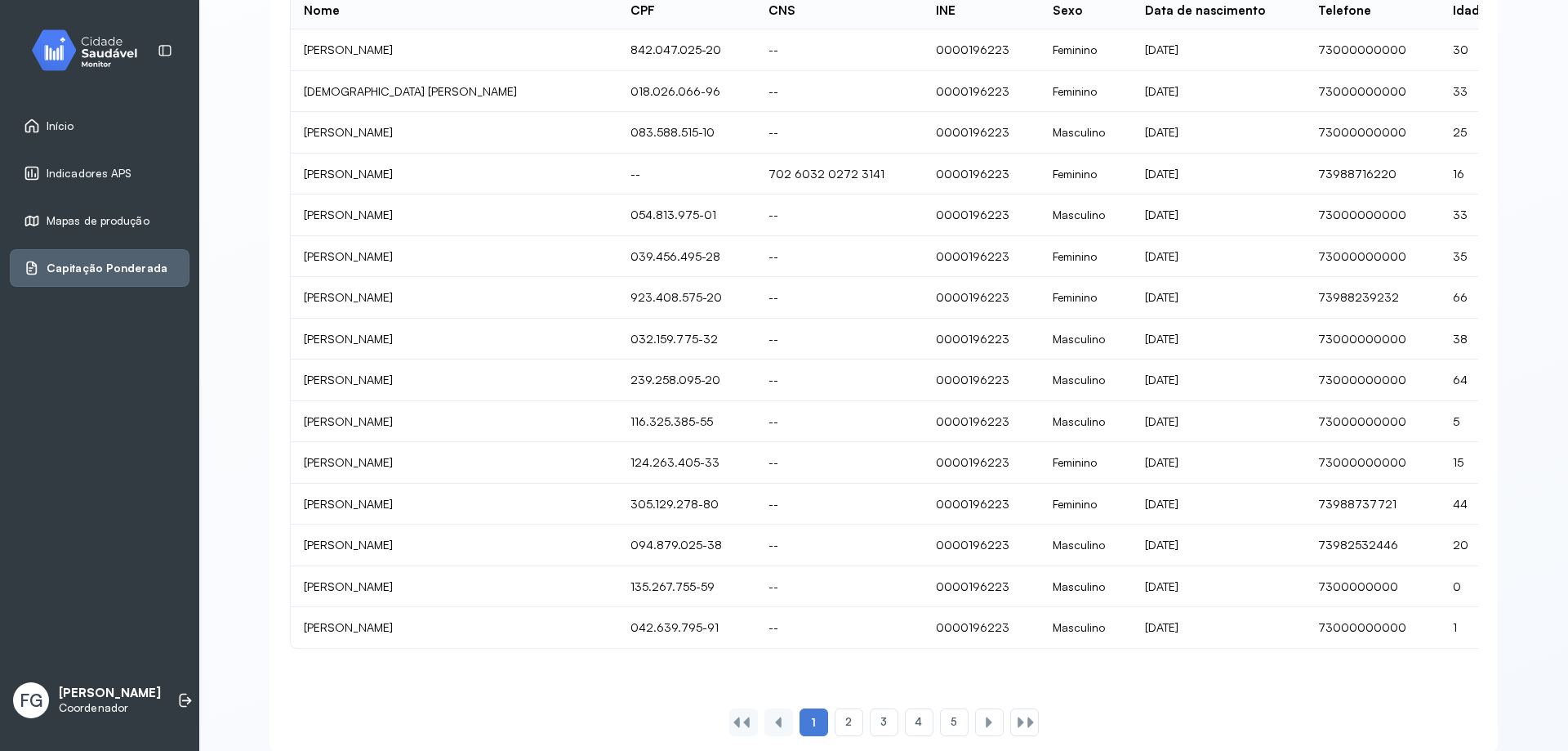
scroll to position [344, 0]
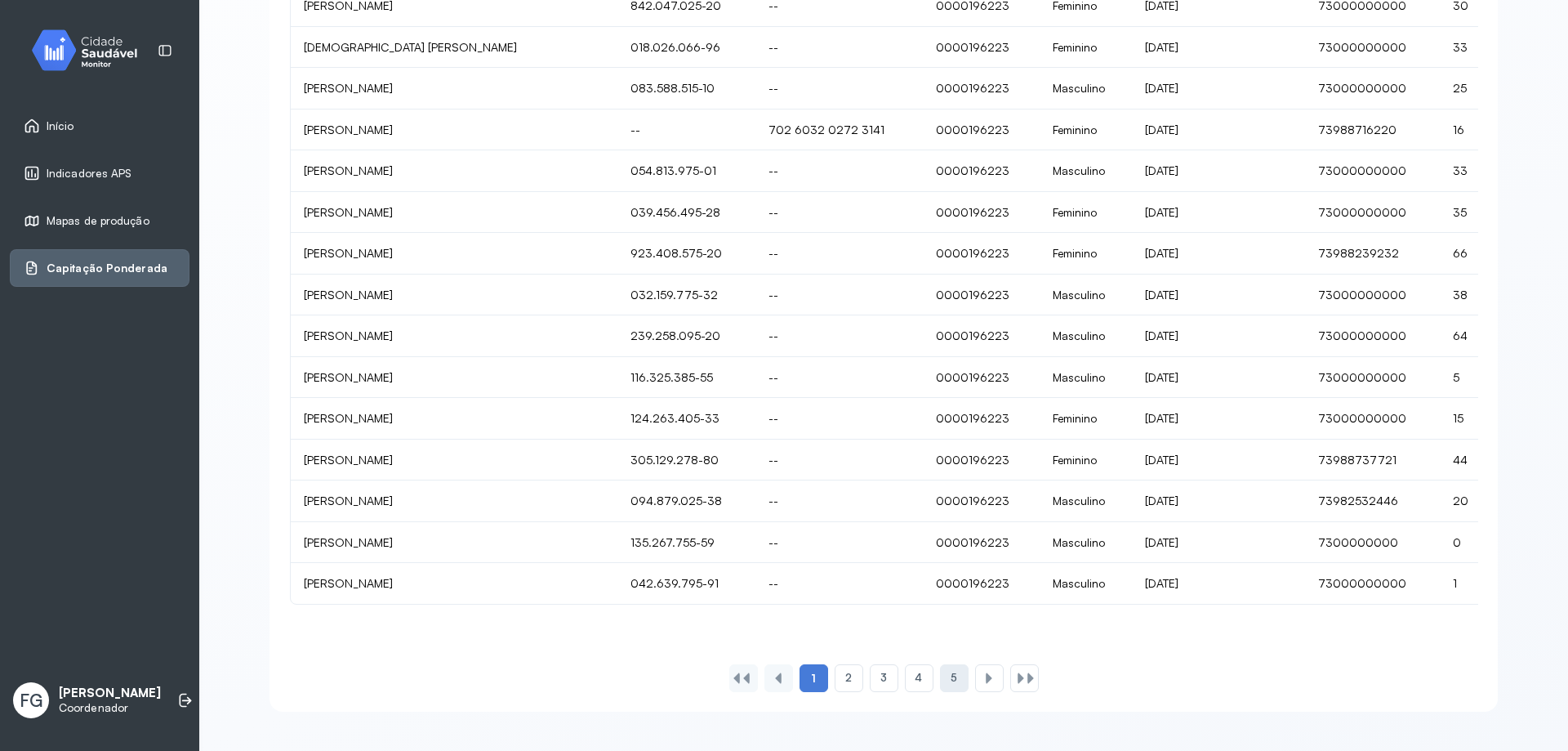
click at [950, 675] on span "5" at bounding box center [954, 677] width 7 height 14
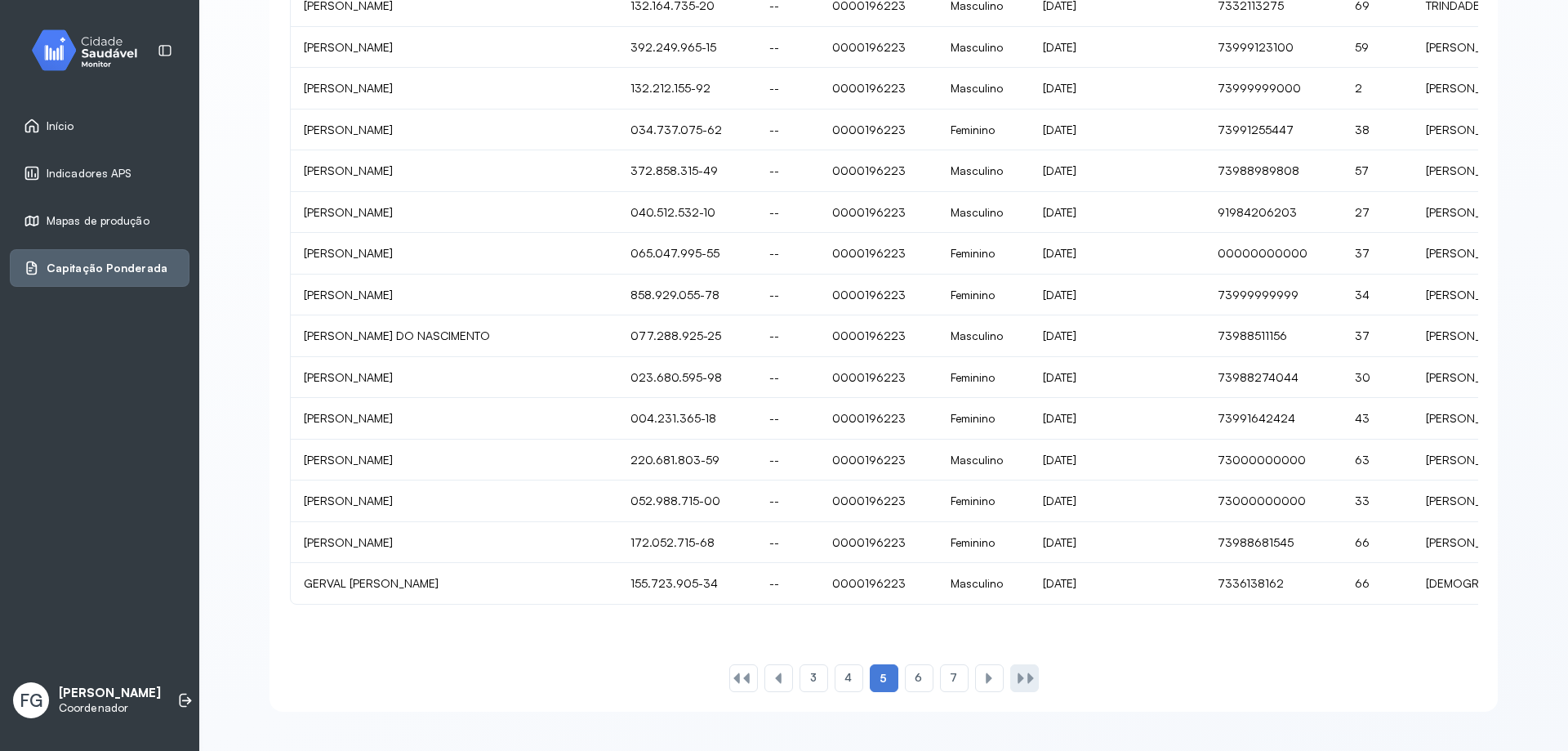
click at [1017, 679] on div at bounding box center [1021, 678] width 13 height 13
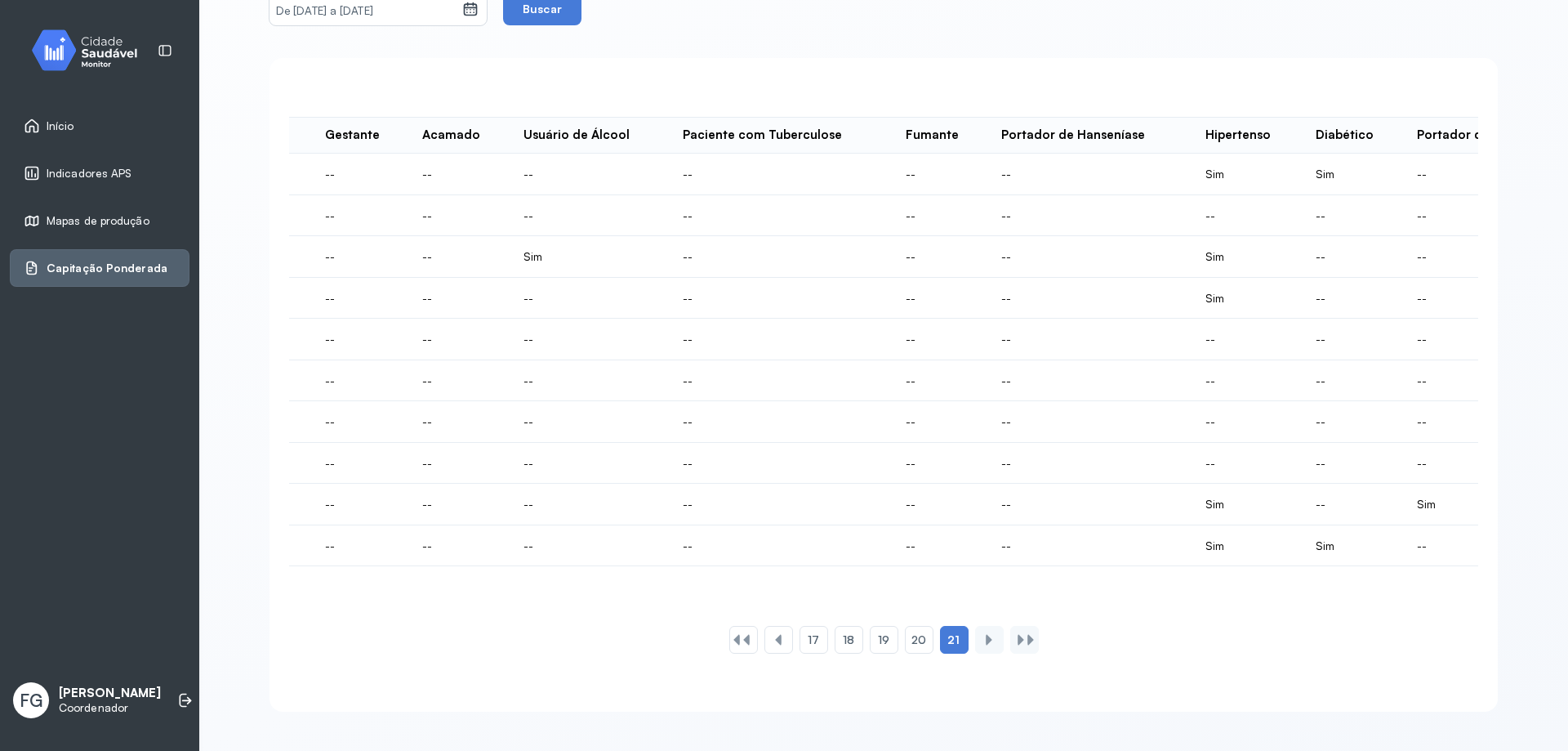
scroll to position [0, 2536]
click at [925, 641] on div "20" at bounding box center [918, 640] width 29 height 28
